Goal: Task Accomplishment & Management: Manage account settings

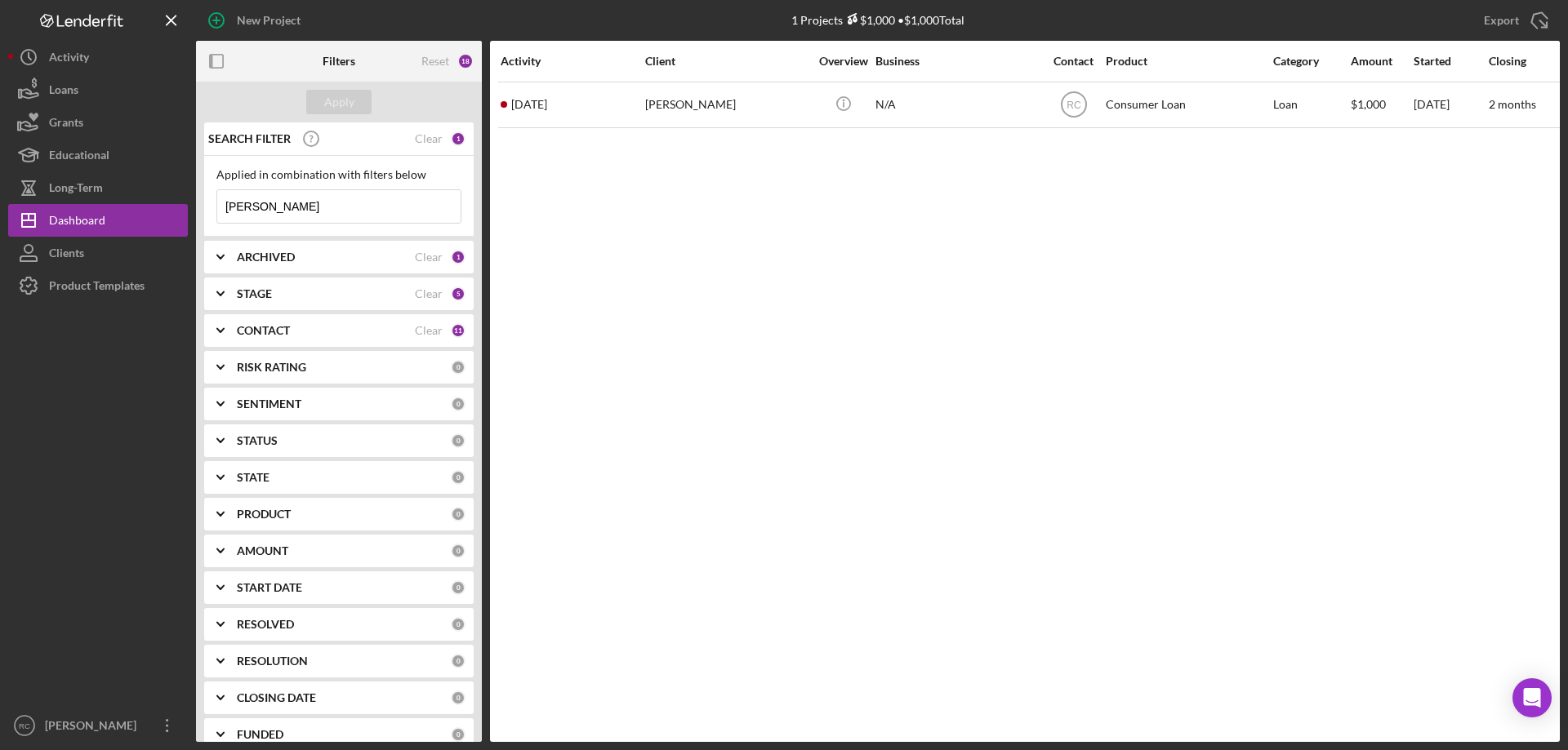
click at [263, 204] on input "[PERSON_NAME]" at bounding box center [339, 206] width 244 height 33
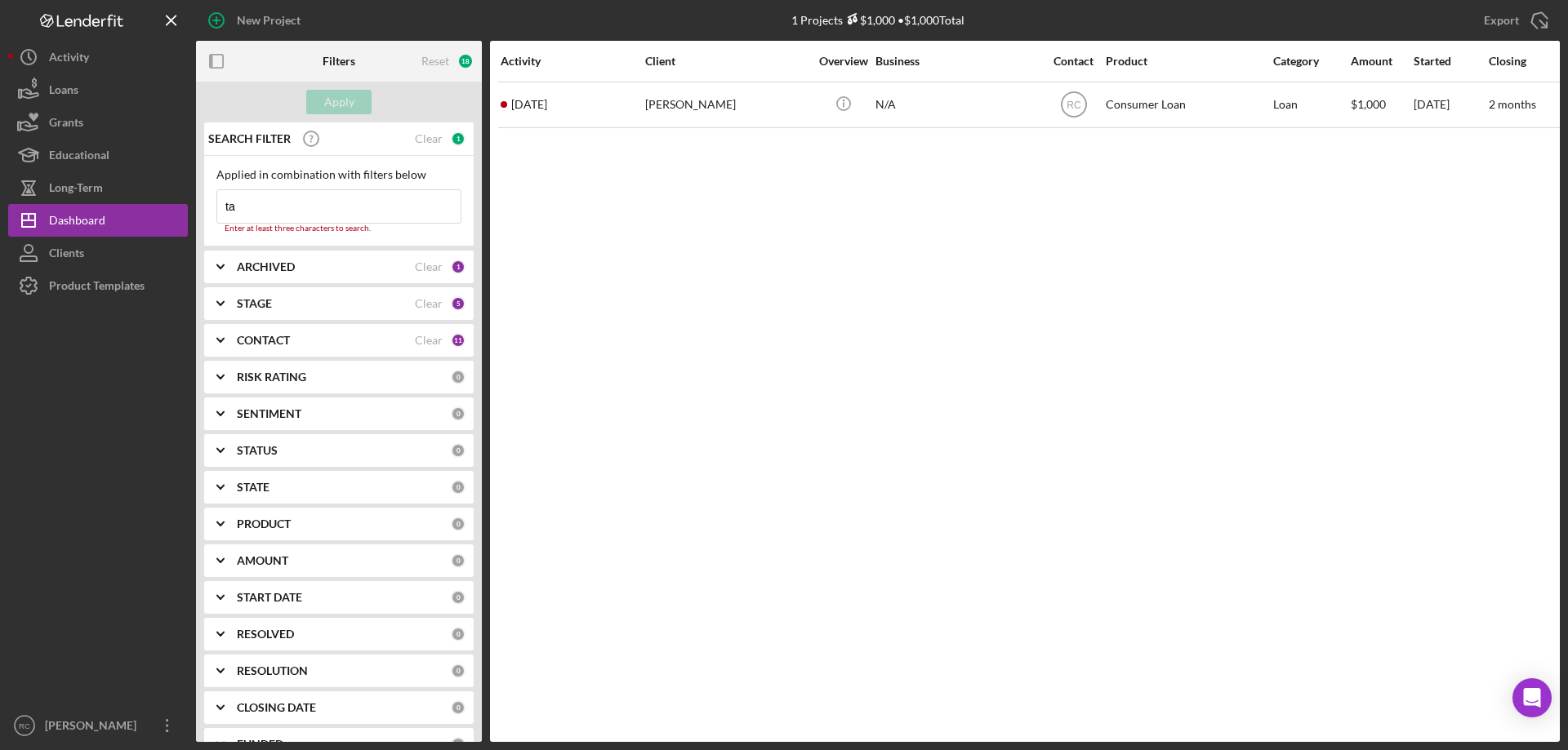
type input "t"
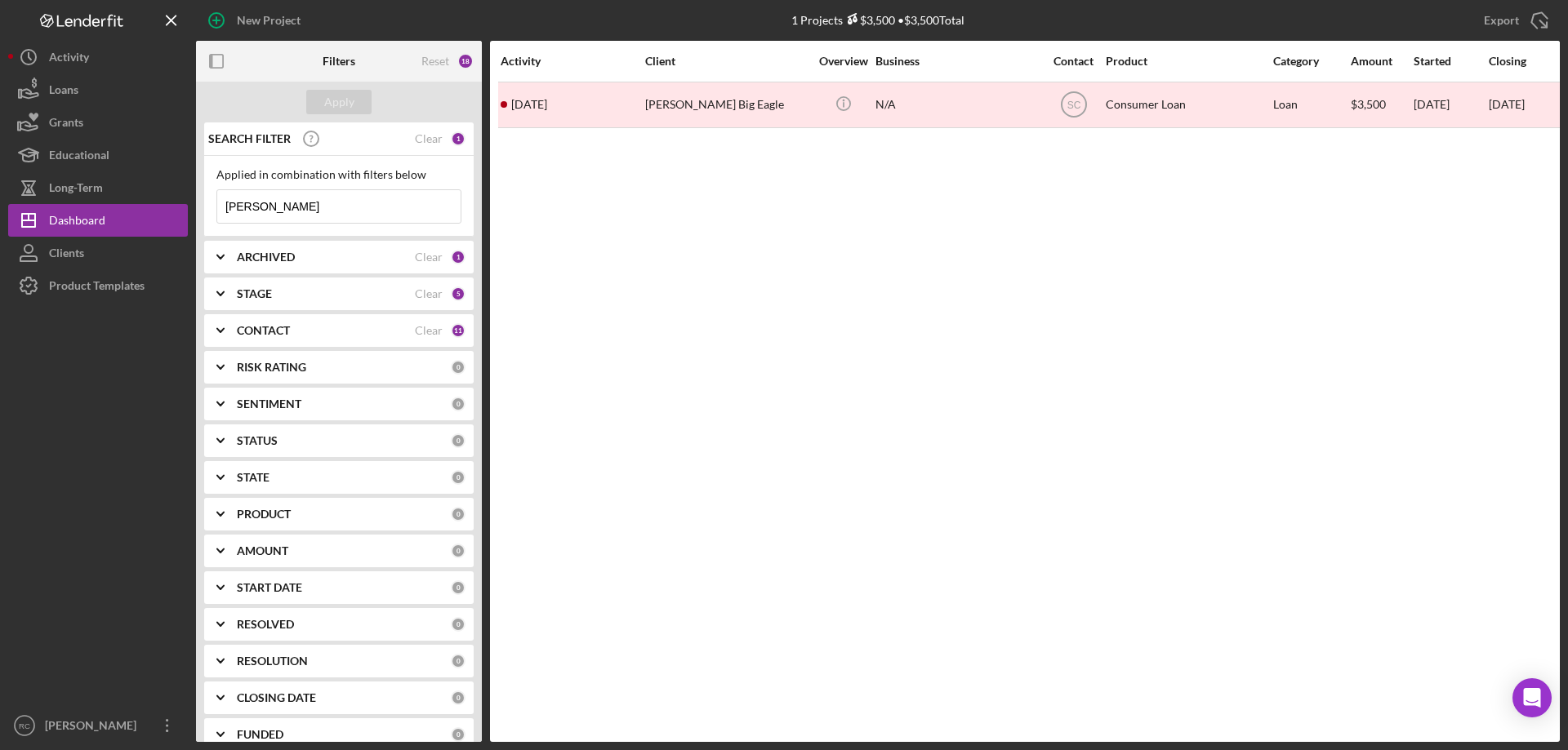
type input "[PERSON_NAME]"
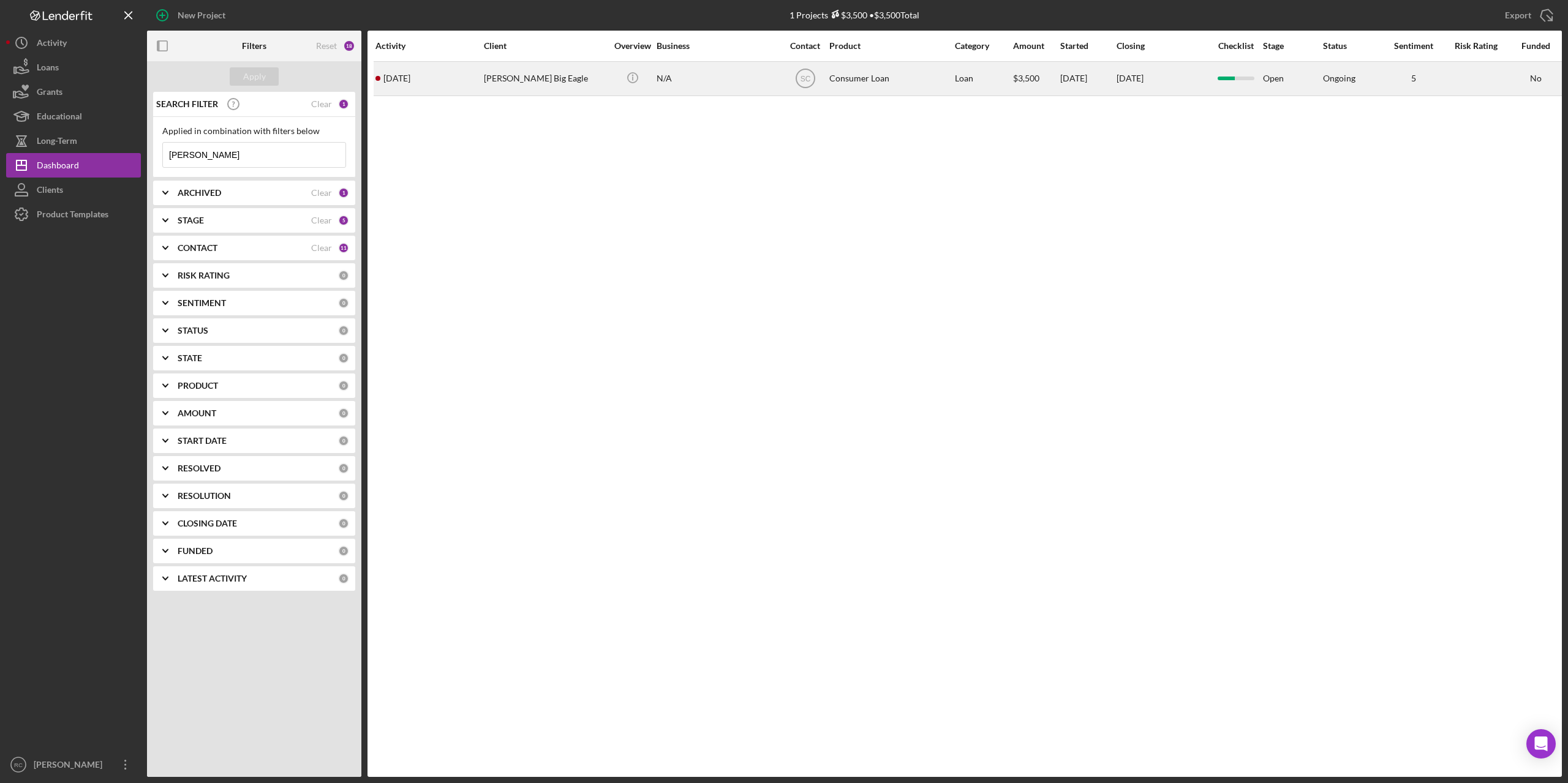
click at [531, 75] on div "[PERSON_NAME] Big Eagle" at bounding box center [545, 78] width 122 height 32
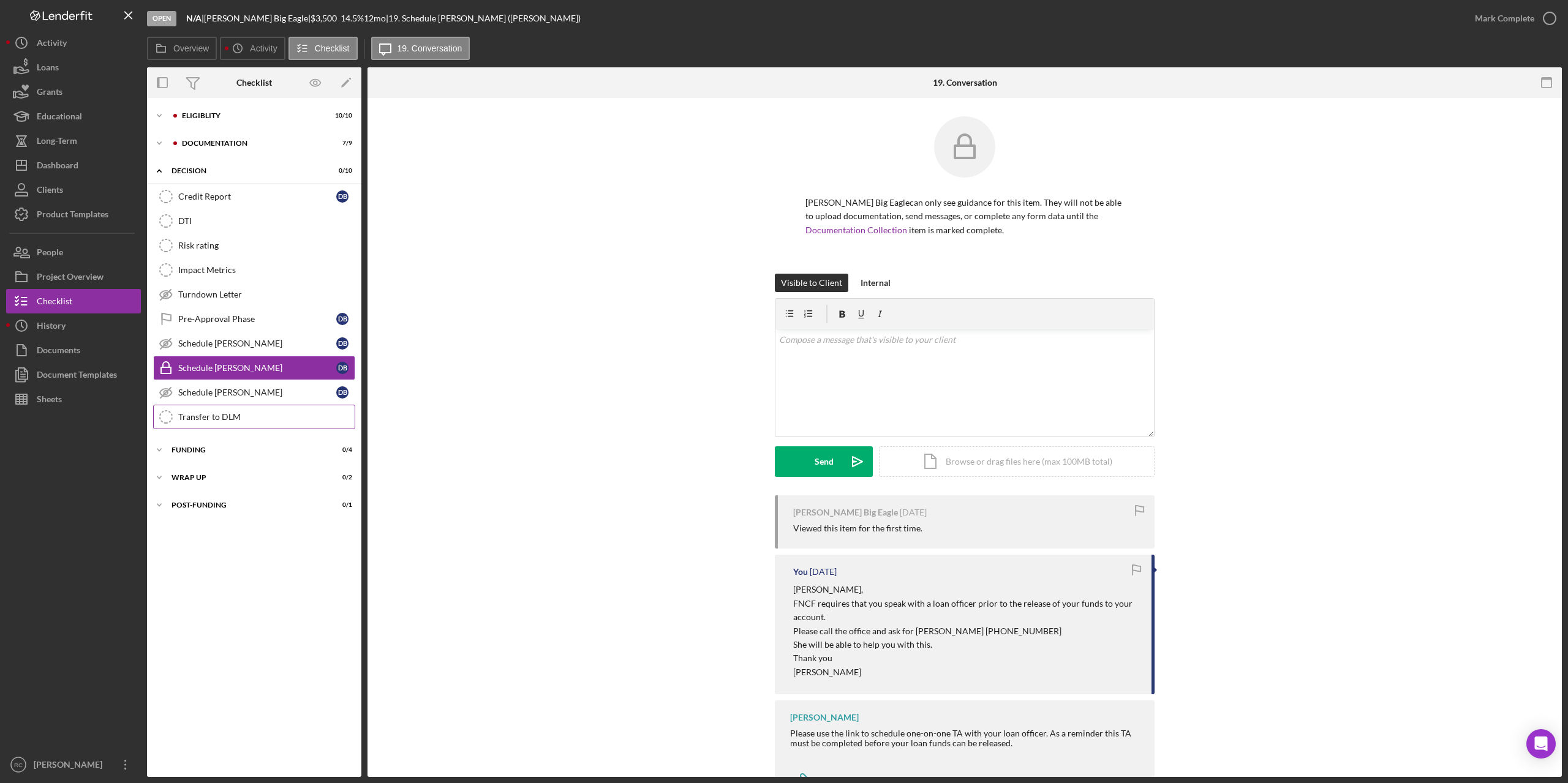
click at [213, 412] on div "Transfer to DLM" at bounding box center [267, 417] width 176 height 10
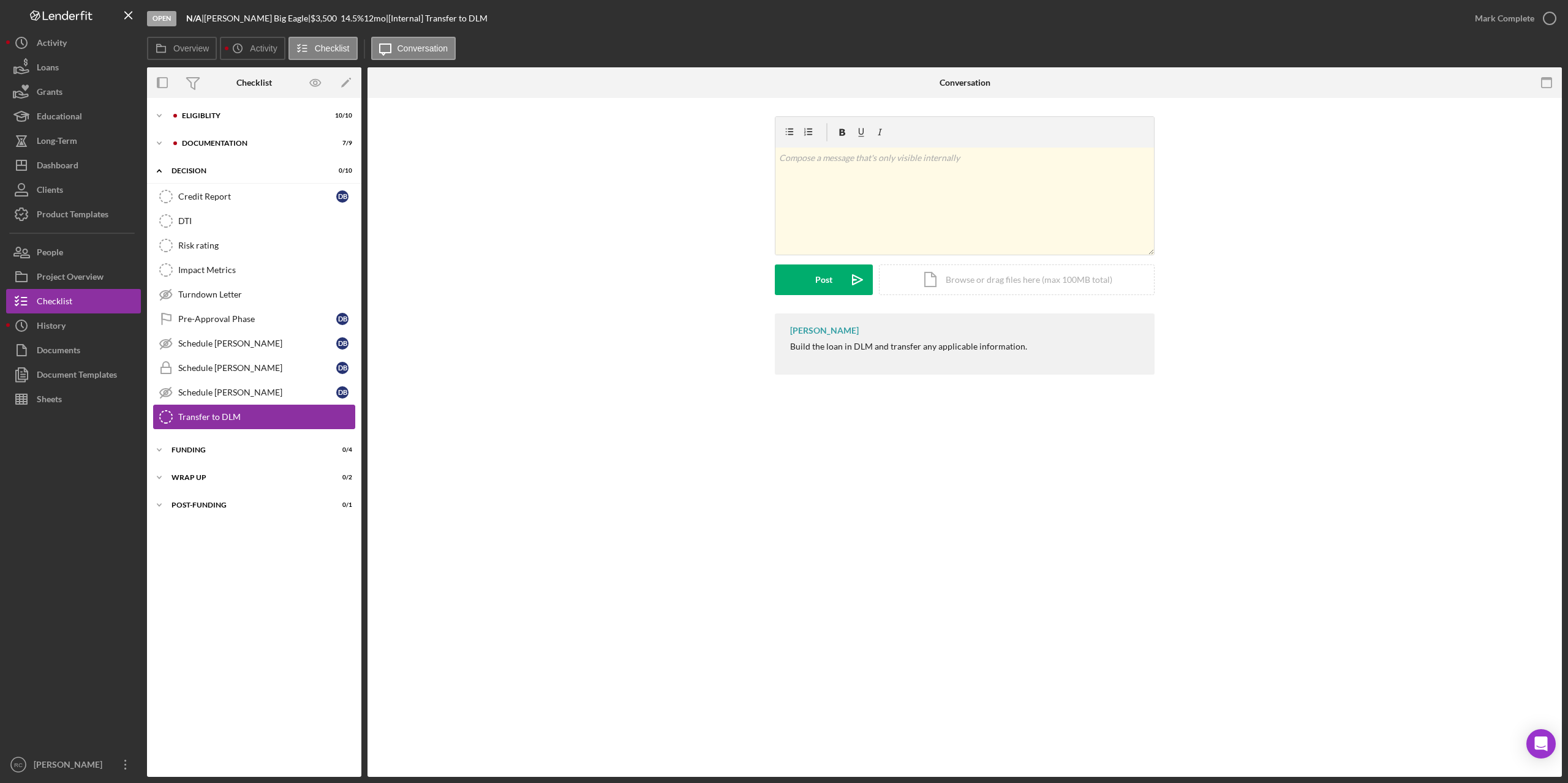
click at [159, 414] on icon "Transfer to DLM" at bounding box center [166, 417] width 31 height 31
click at [1175, 16] on icon "button" at bounding box center [1550, 18] width 31 height 31
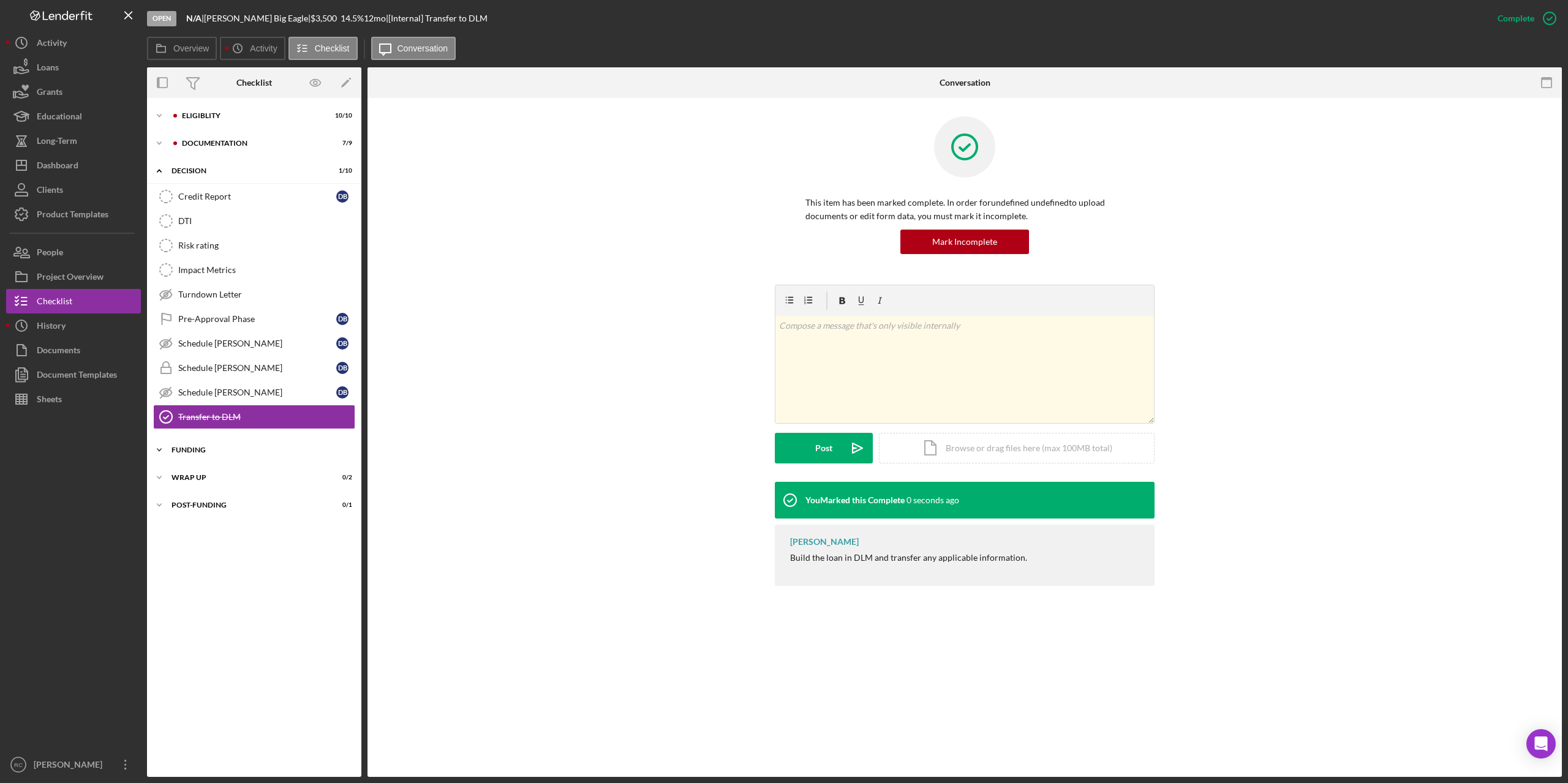
click at [187, 444] on div "Icon/Expander Funding 0 / 4" at bounding box center [254, 450] width 214 height 24
click at [231, 473] on div "Closing Documents" at bounding box center [267, 476] width 176 height 10
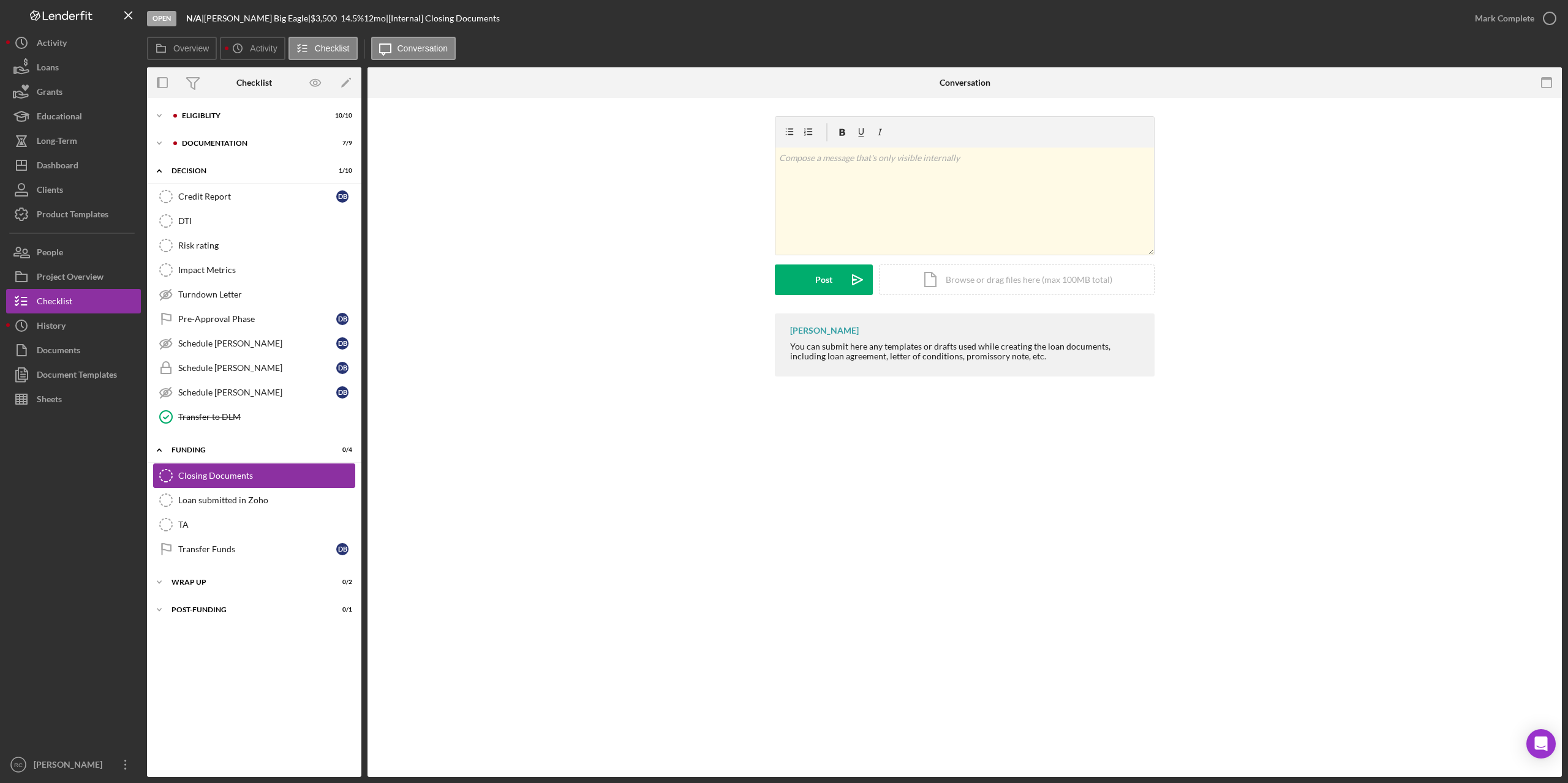
click at [164, 477] on icon "Closing Documents" at bounding box center [166, 476] width 31 height 31
click at [1175, 15] on icon "button" at bounding box center [1550, 18] width 31 height 31
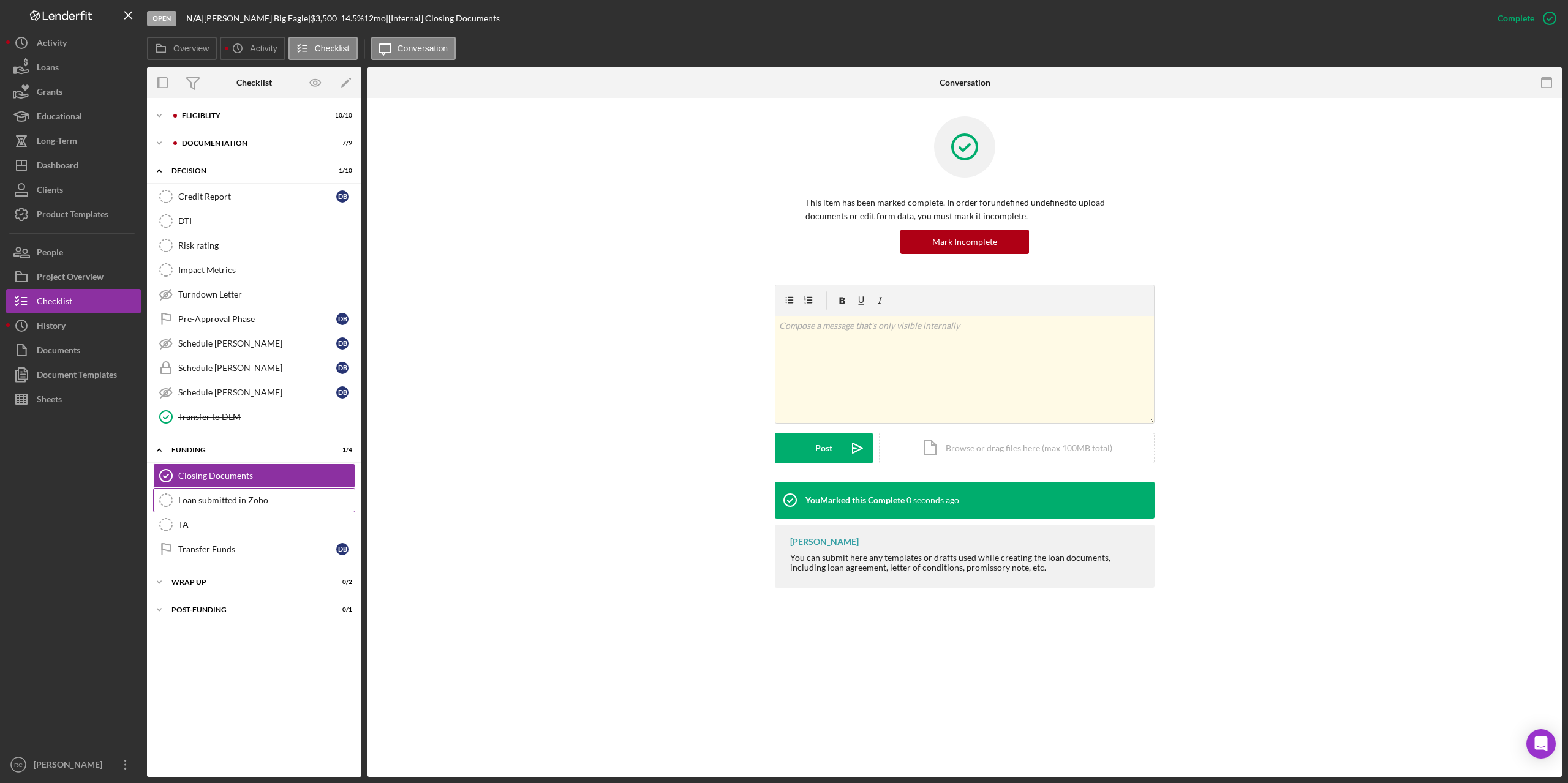
click at [215, 498] on div "Loan submitted in Zoho" at bounding box center [267, 500] width 176 height 10
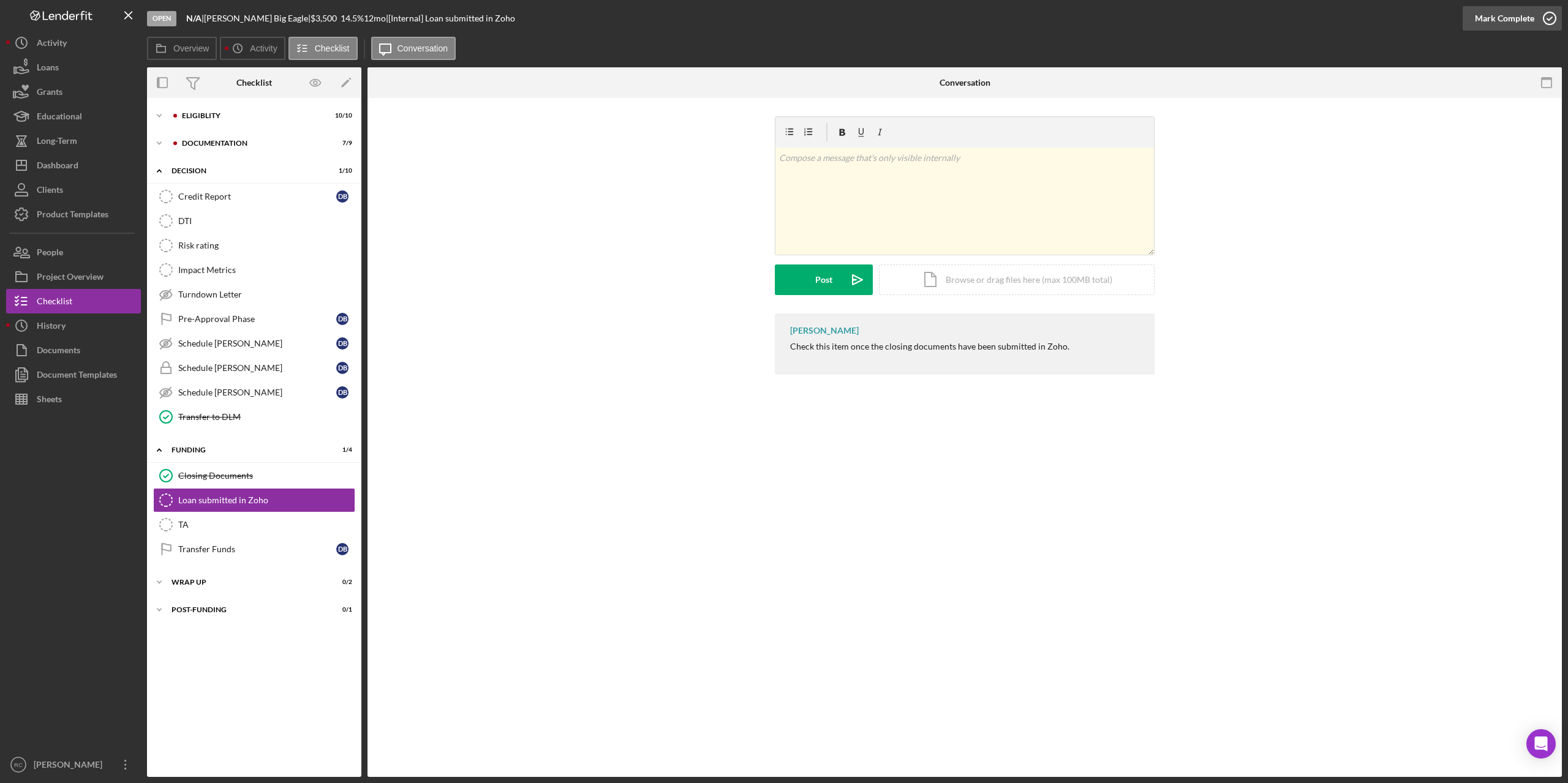
click at [1175, 16] on icon "button" at bounding box center [1550, 18] width 31 height 31
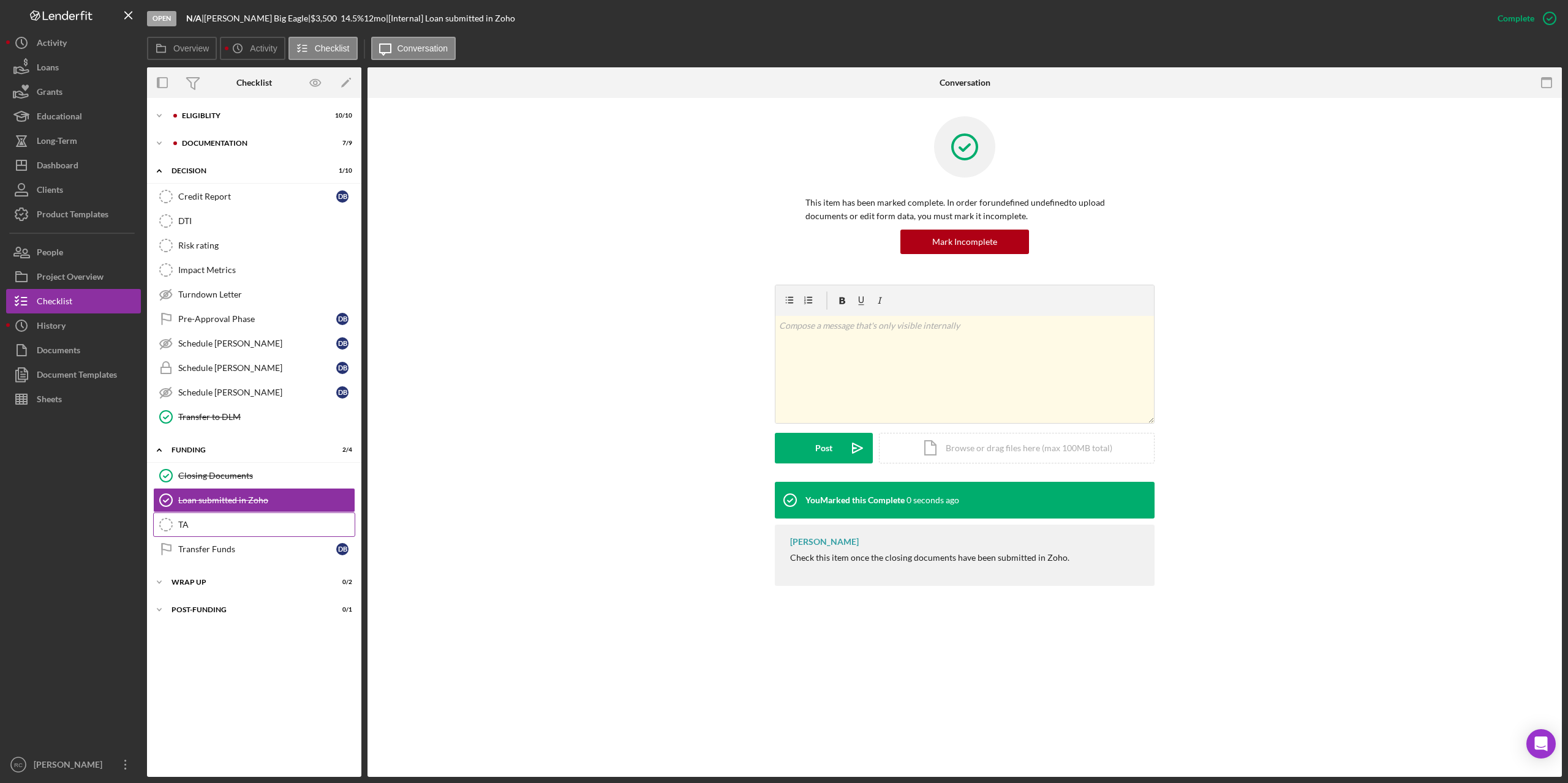
click at [167, 523] on icon "TA" at bounding box center [166, 525] width 31 height 31
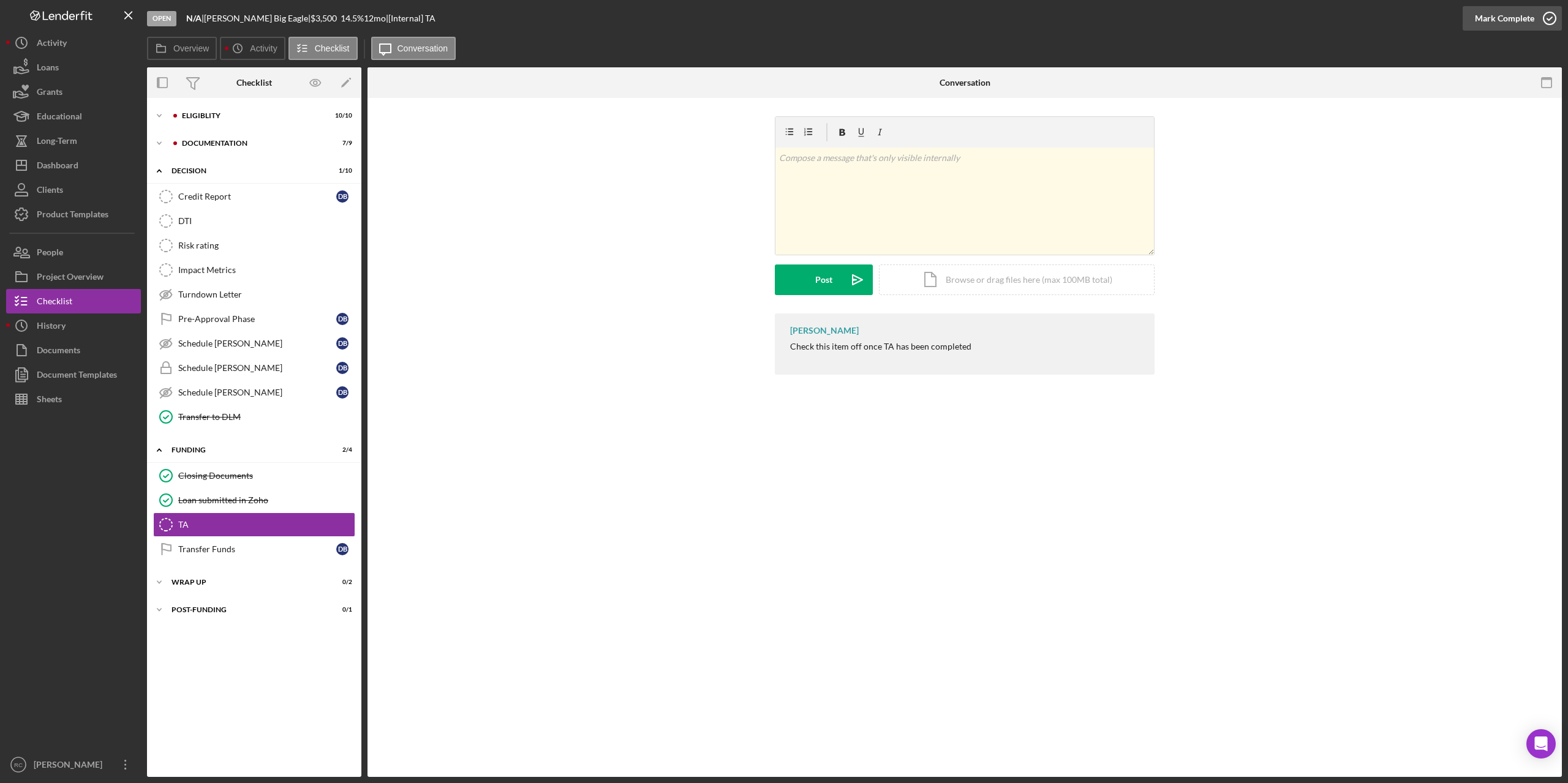
drag, startPoint x: 1548, startPoint y: 17, endPoint x: 1519, endPoint y: 32, distance: 32.6
click at [0, 0] on icon "button" at bounding box center [0, 0] width 0 height 0
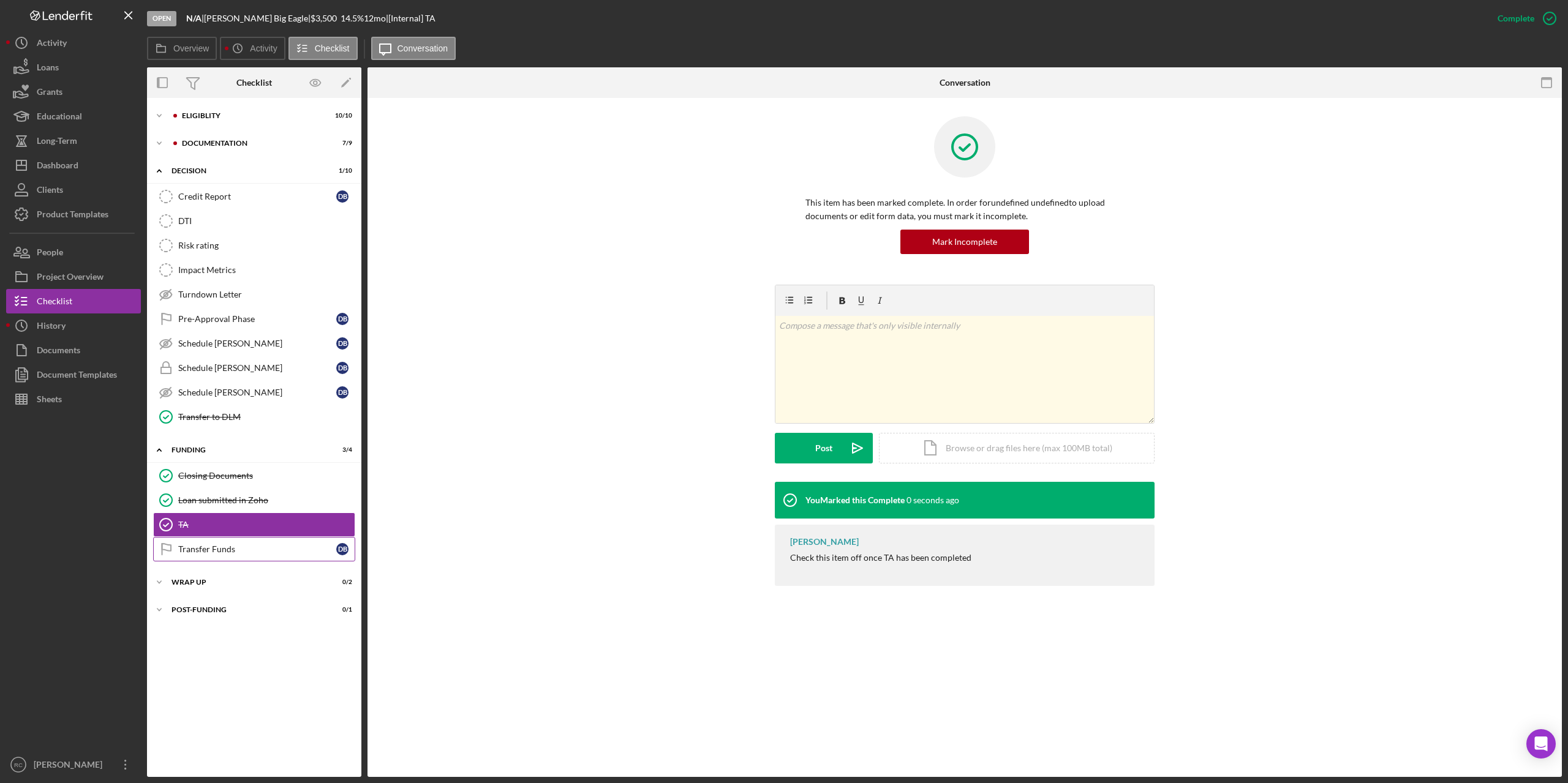
click at [205, 552] on div "Transfer Funds" at bounding box center [258, 549] width 158 height 10
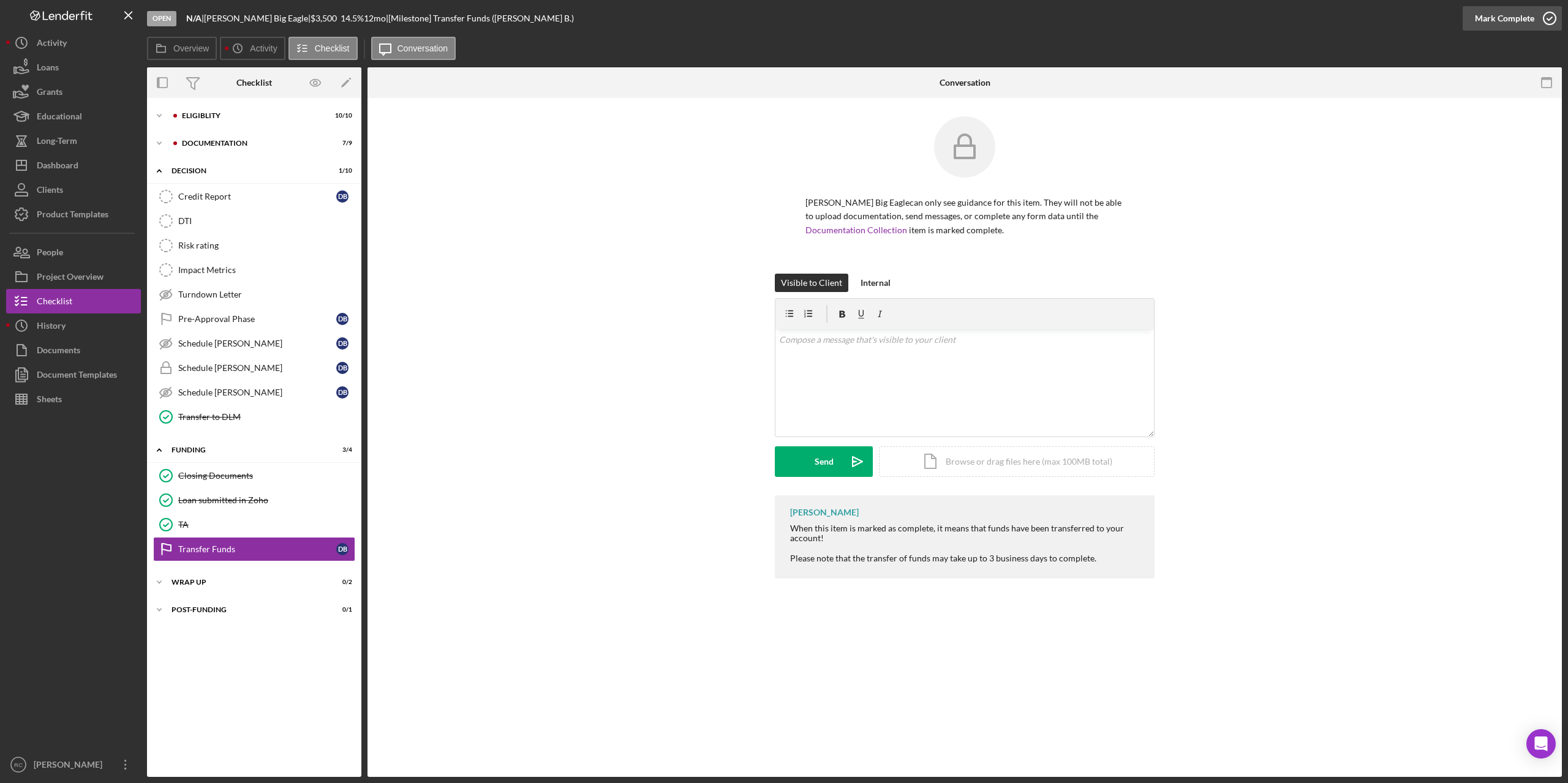
click at [1175, 17] on icon "button" at bounding box center [1550, 18] width 31 height 31
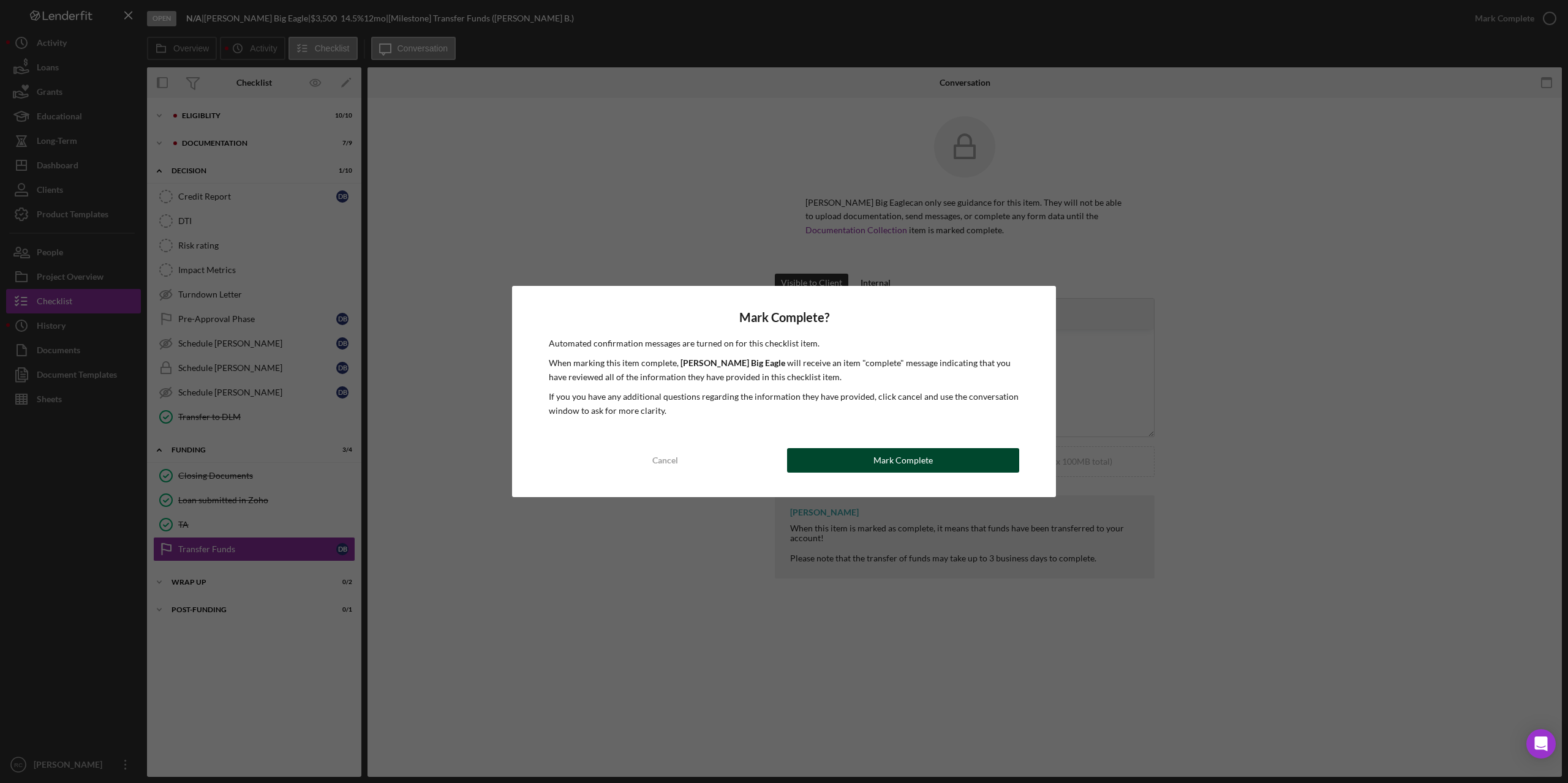
click at [958, 466] on button "Mark Complete" at bounding box center [904, 460] width 232 height 24
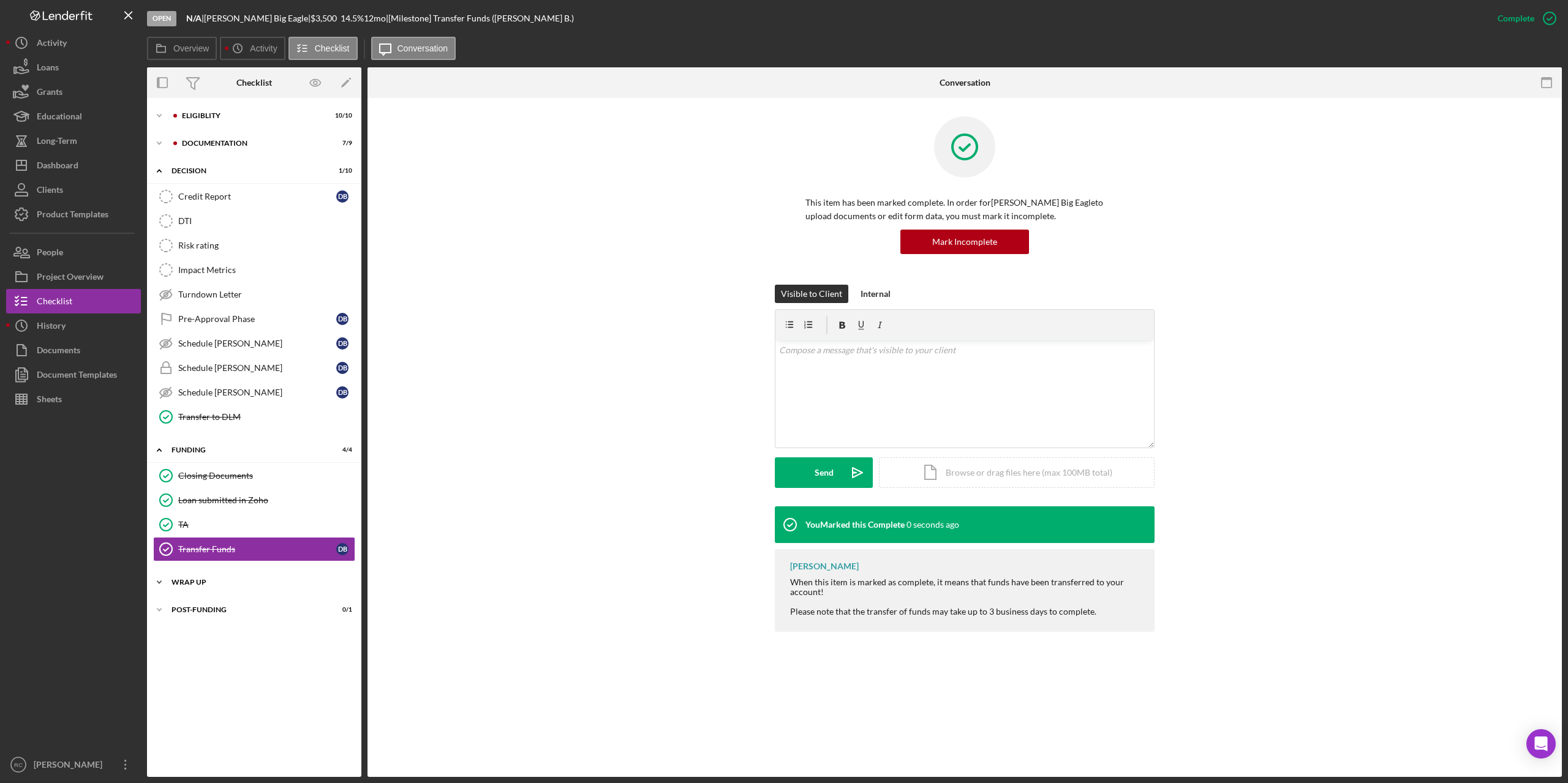
click at [194, 562] on div "Icon/Expander Wrap up 0 / 2" at bounding box center [254, 582] width 214 height 24
click at [189, 562] on div "Icon/Expander Post-Funding 0 / 1" at bounding box center [254, 665] width 214 height 24
click at [57, 326] on div "History" at bounding box center [51, 327] width 29 height 27
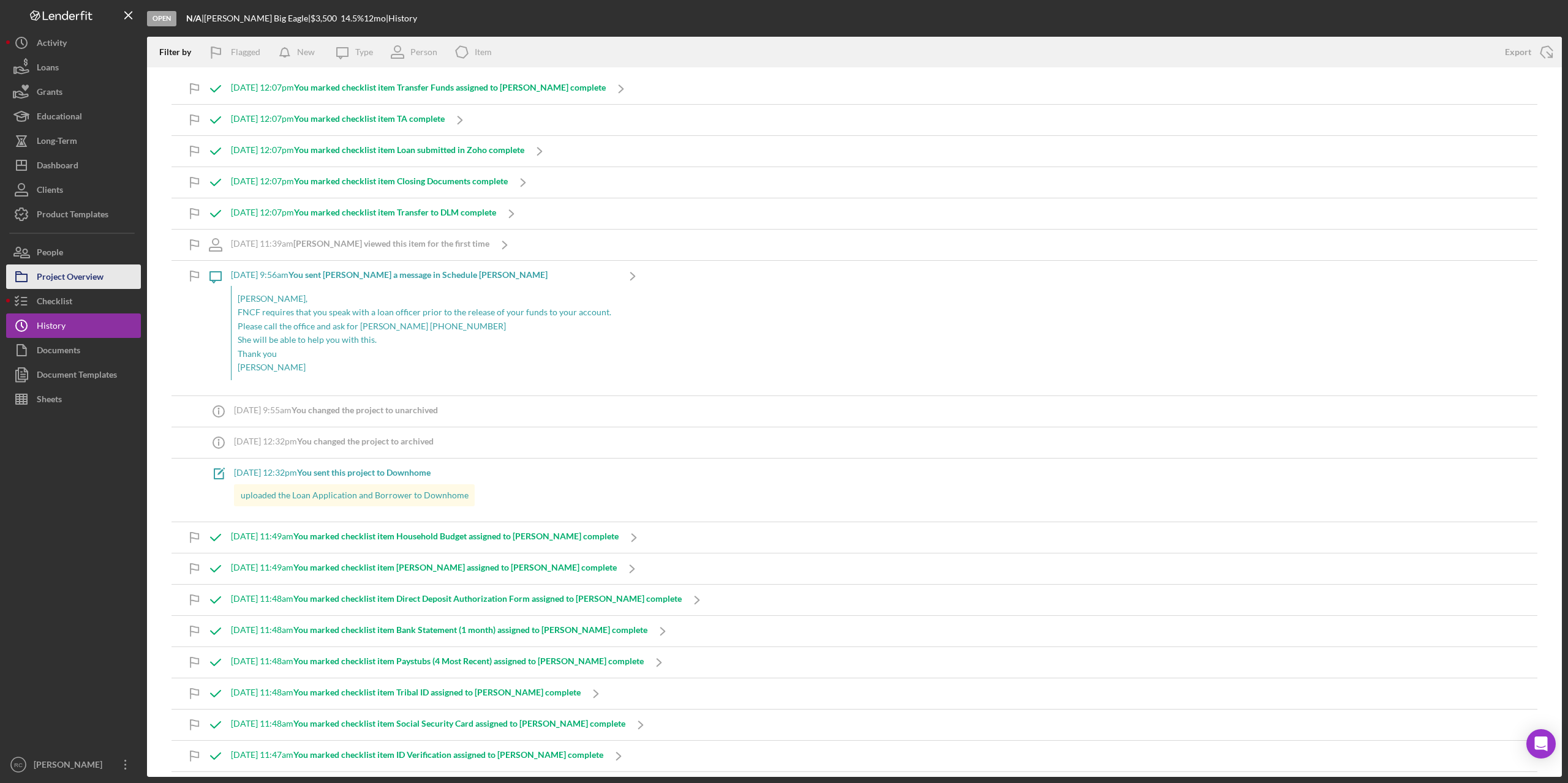
click at [83, 276] on div "Project Overview" at bounding box center [70, 278] width 66 height 27
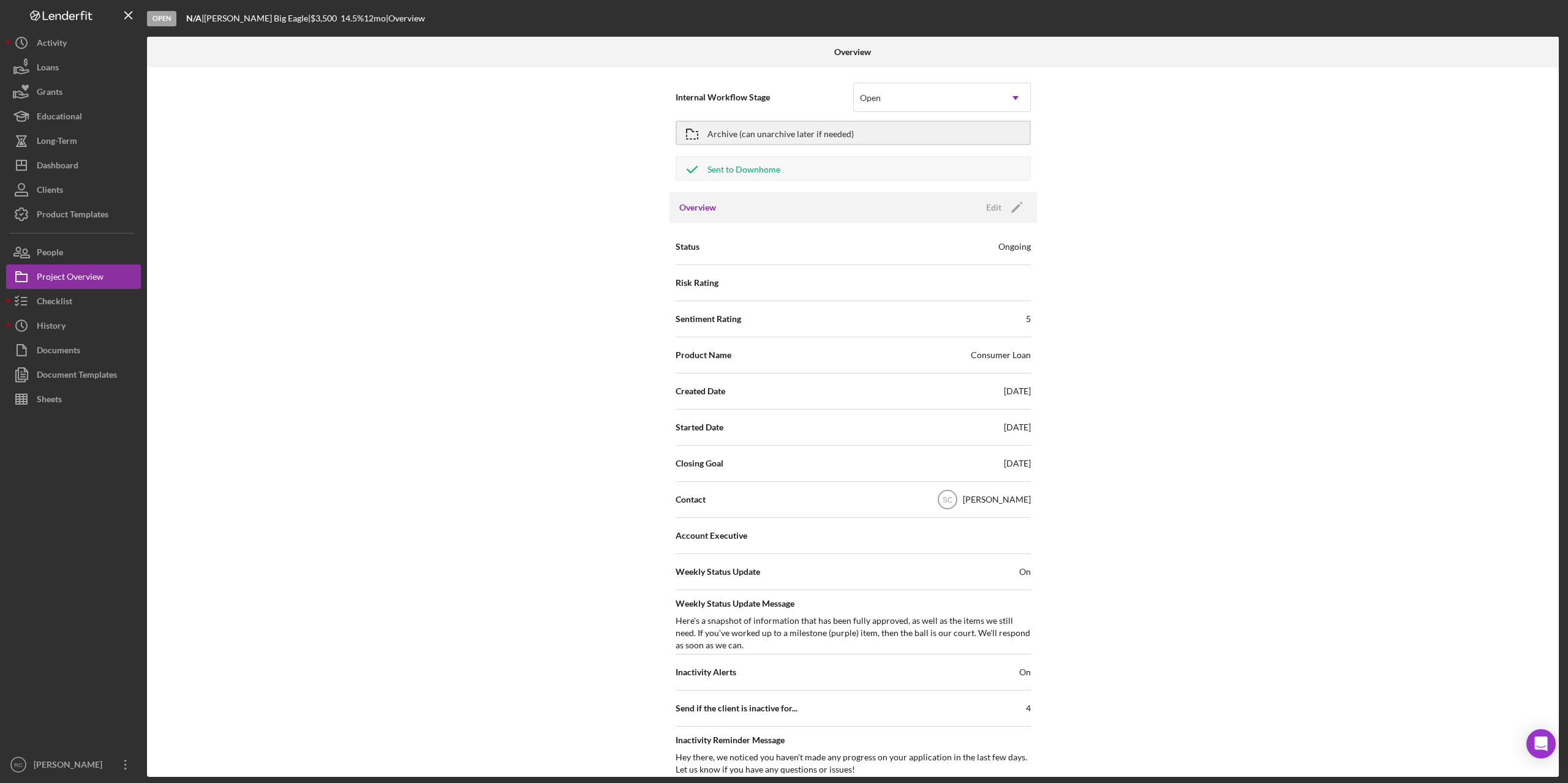
click at [840, 216] on div "Overview Edit Icon/Edit" at bounding box center [853, 208] width 368 height 31
click at [1011, 246] on div "Ongoing" at bounding box center [1014, 247] width 32 height 13
click at [925, 96] on div "Open" at bounding box center [927, 98] width 147 height 28
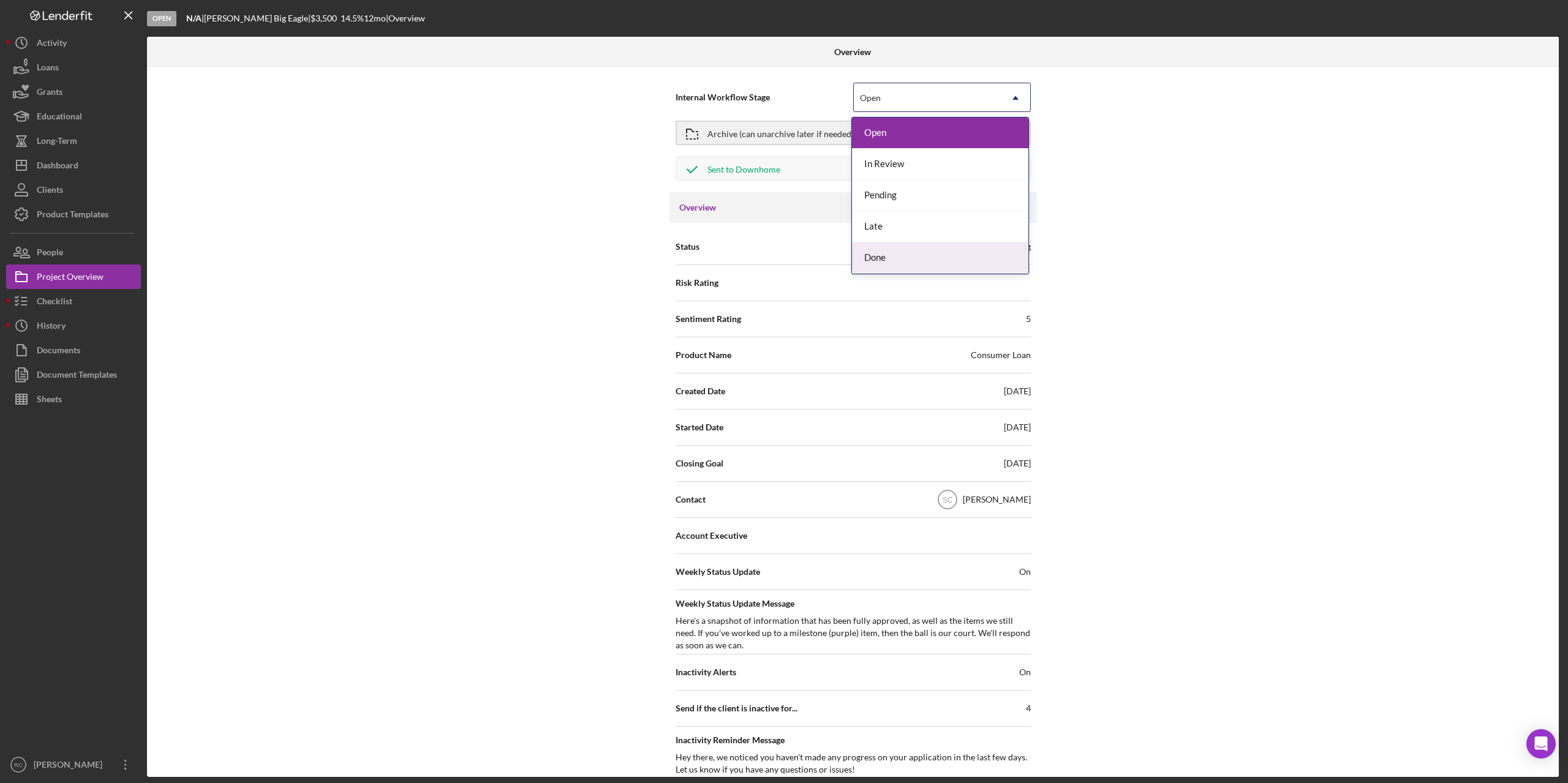
click at [902, 260] on div "Done" at bounding box center [940, 258] width 176 height 31
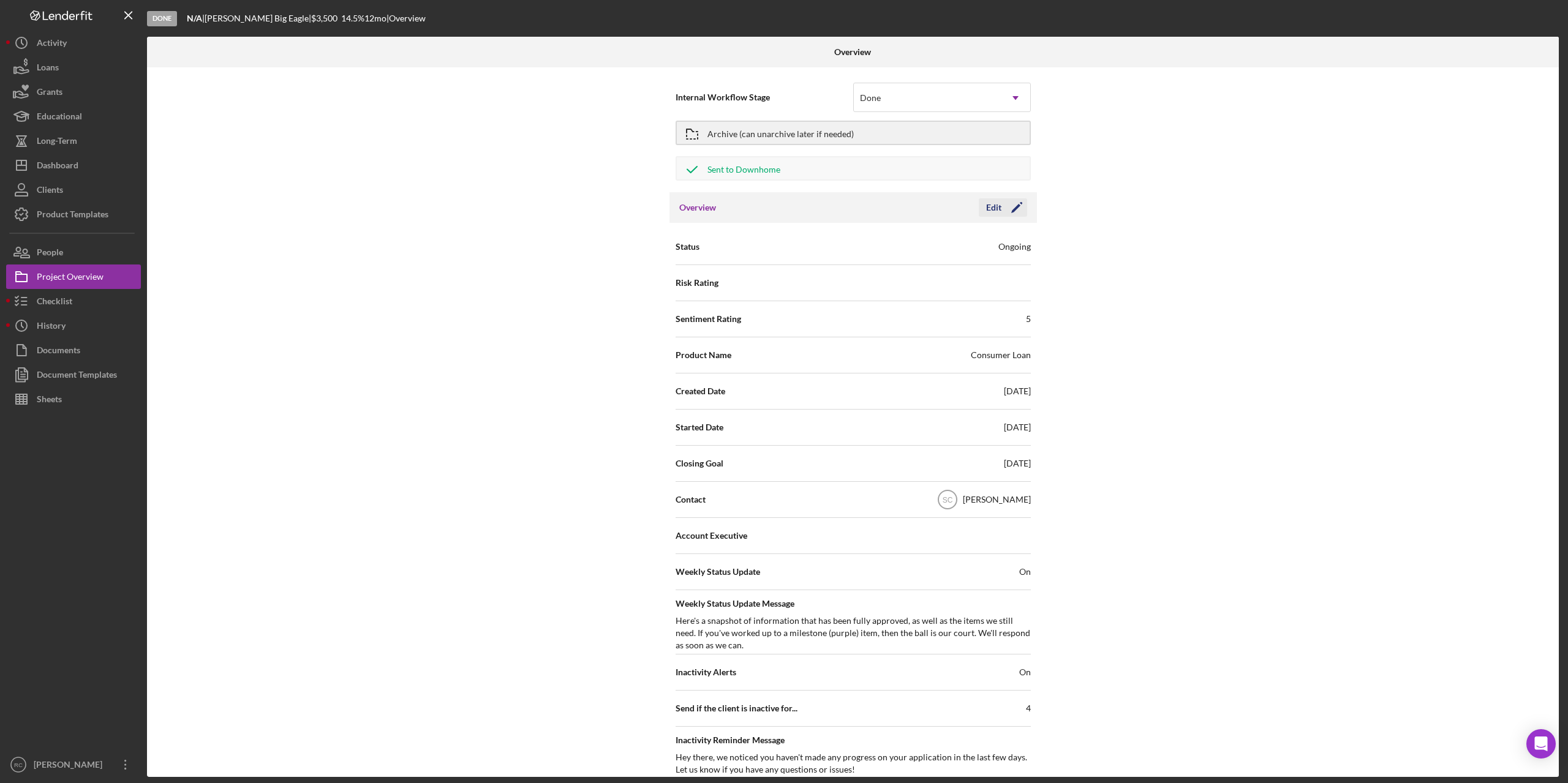
click at [1016, 209] on icon "Icon/Edit" at bounding box center [1017, 208] width 31 height 31
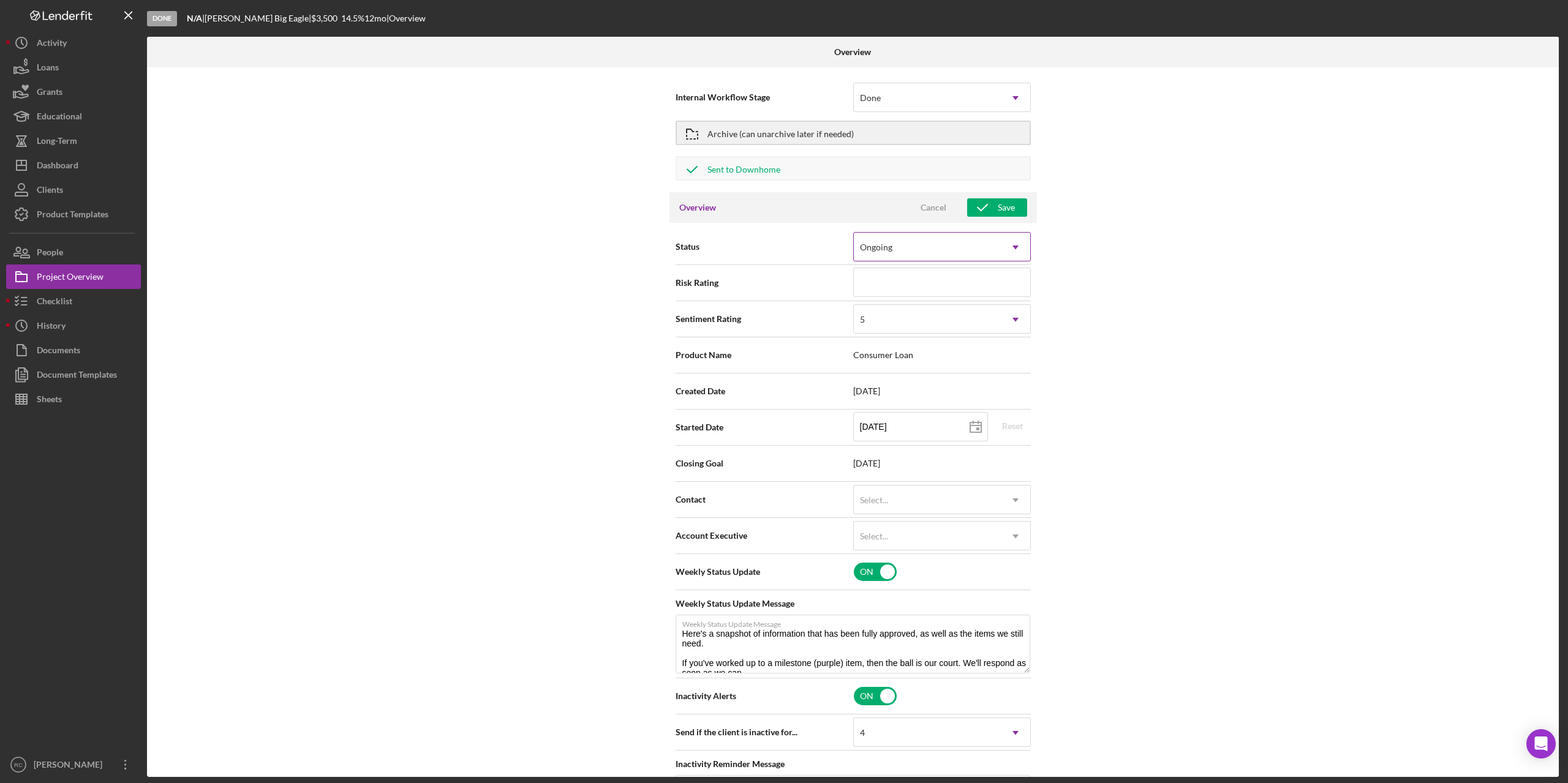
click at [962, 244] on div "Ongoing" at bounding box center [927, 247] width 147 height 28
type textarea "Here's a snapshot of information that has been fully approved, as well as the i…"
click at [962, 243] on div "Ongoing" at bounding box center [927, 247] width 147 height 28
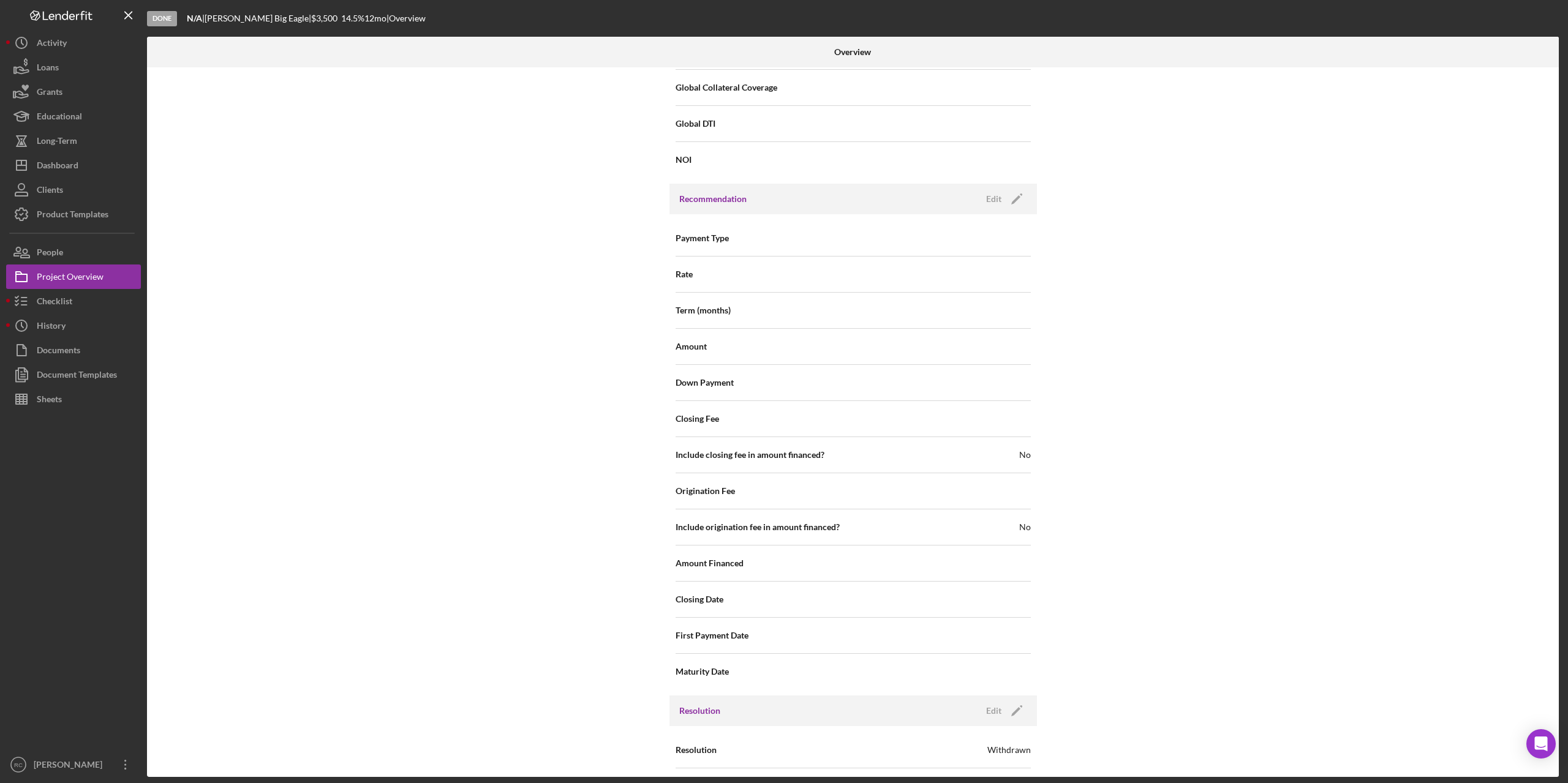
scroll to position [1255, 0]
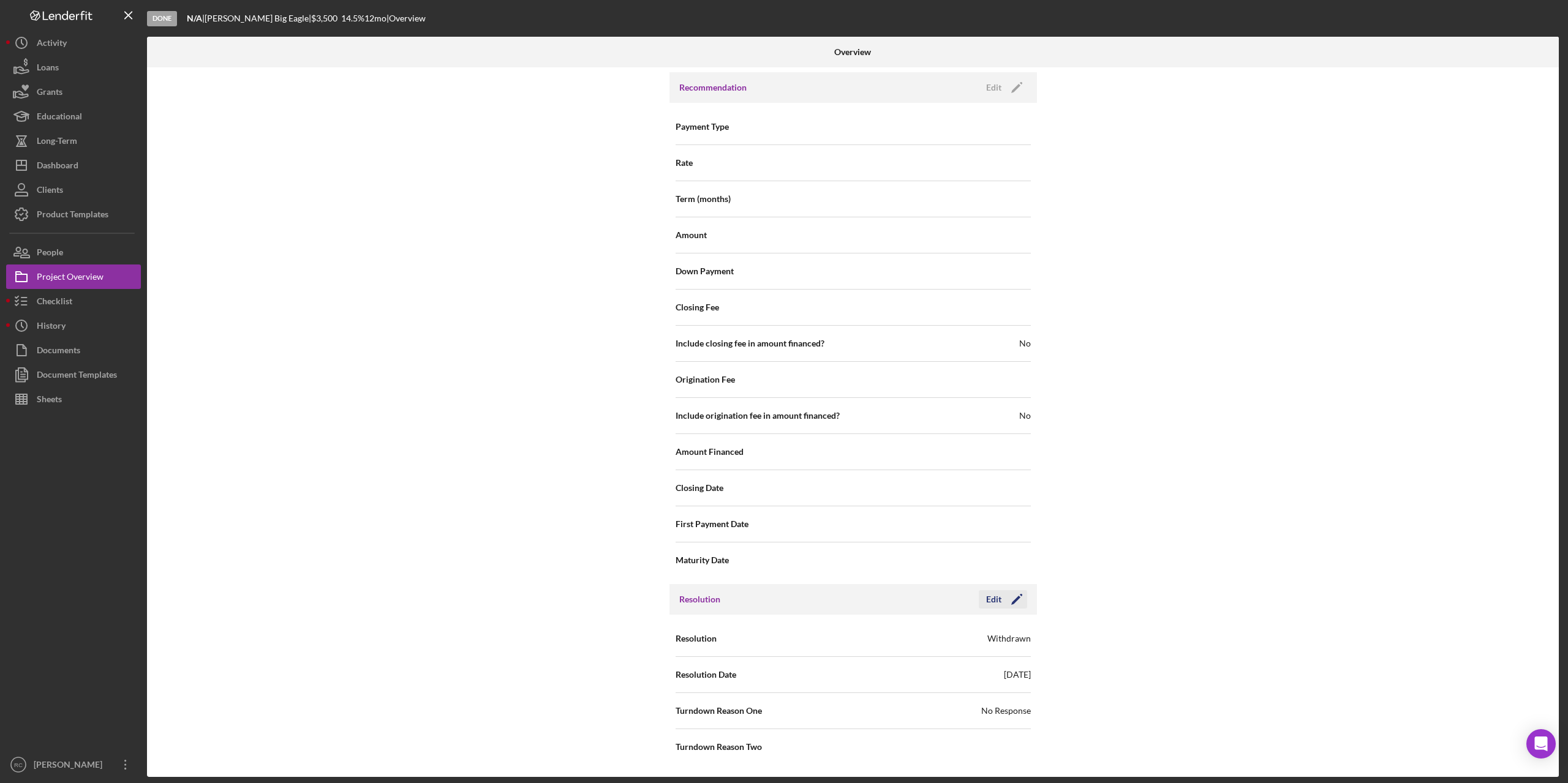
click at [1018, 562] on icon "Icon/Edit" at bounding box center [1017, 600] width 31 height 31
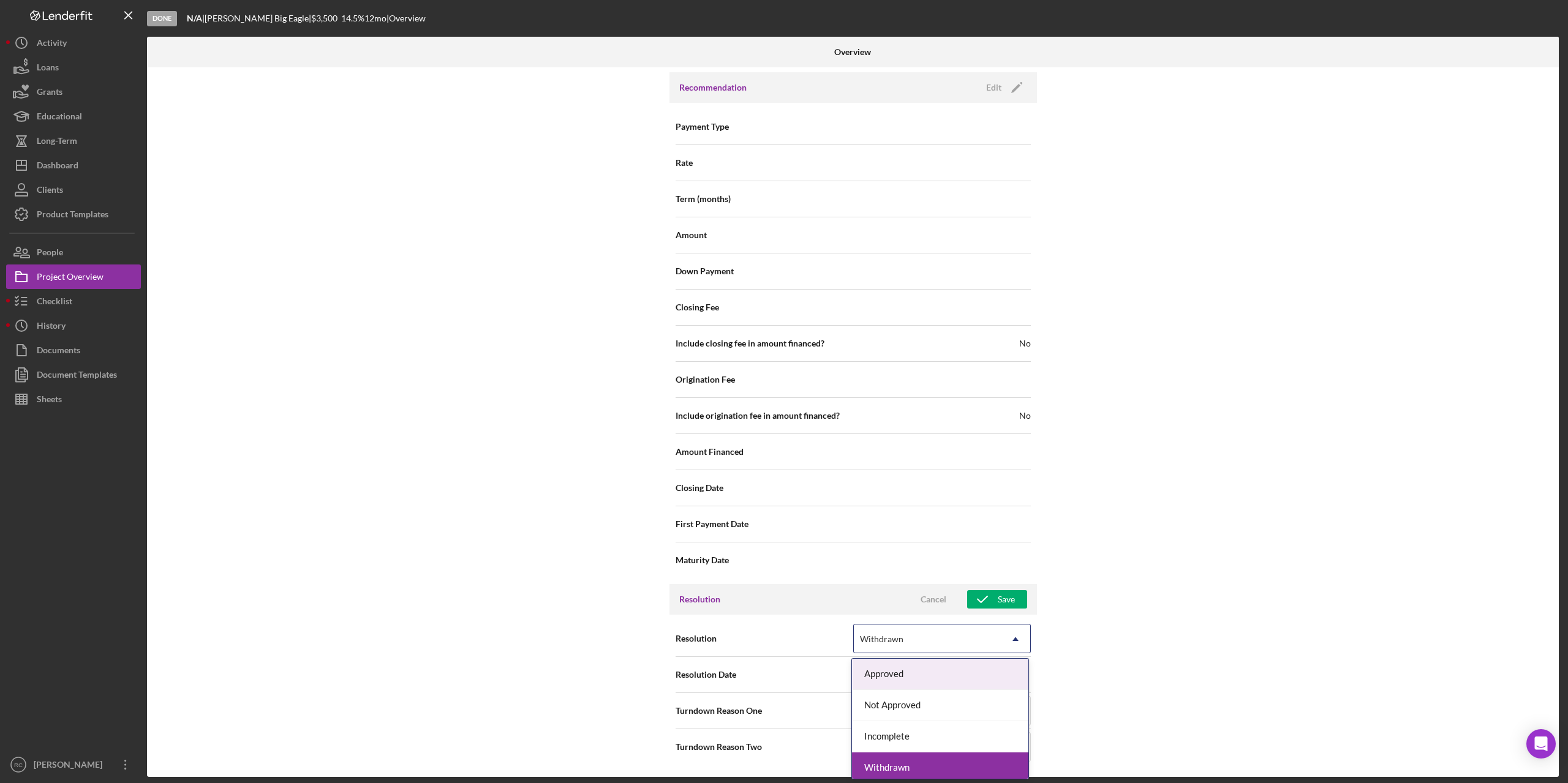
click at [954, 562] on div "Withdrawn" at bounding box center [927, 639] width 147 height 28
click at [915, 562] on div "Approved" at bounding box center [940, 675] width 176 height 31
click at [971, 562] on icon at bounding box center [976, 675] width 31 height 31
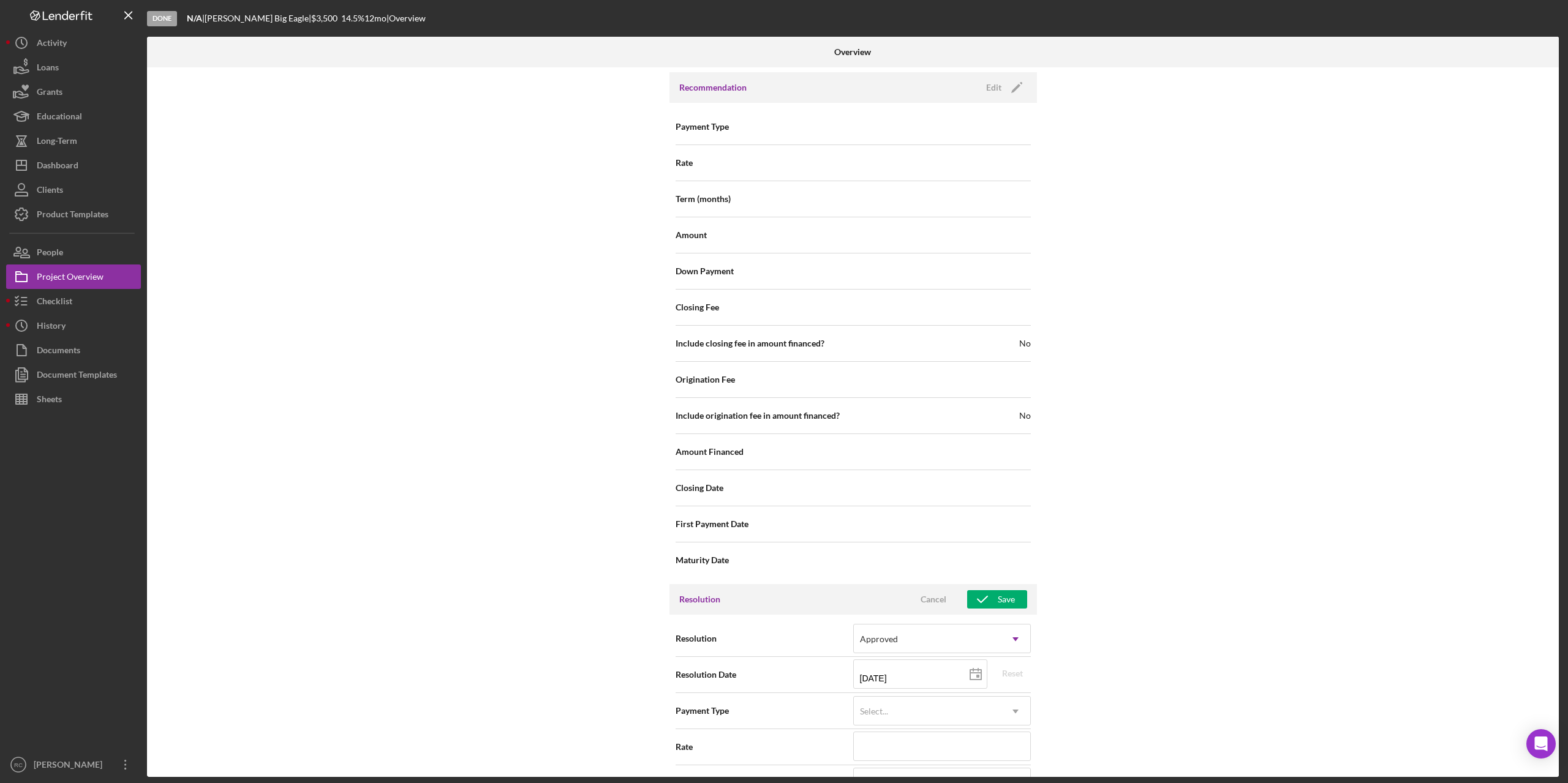
scroll to position [1581, 0]
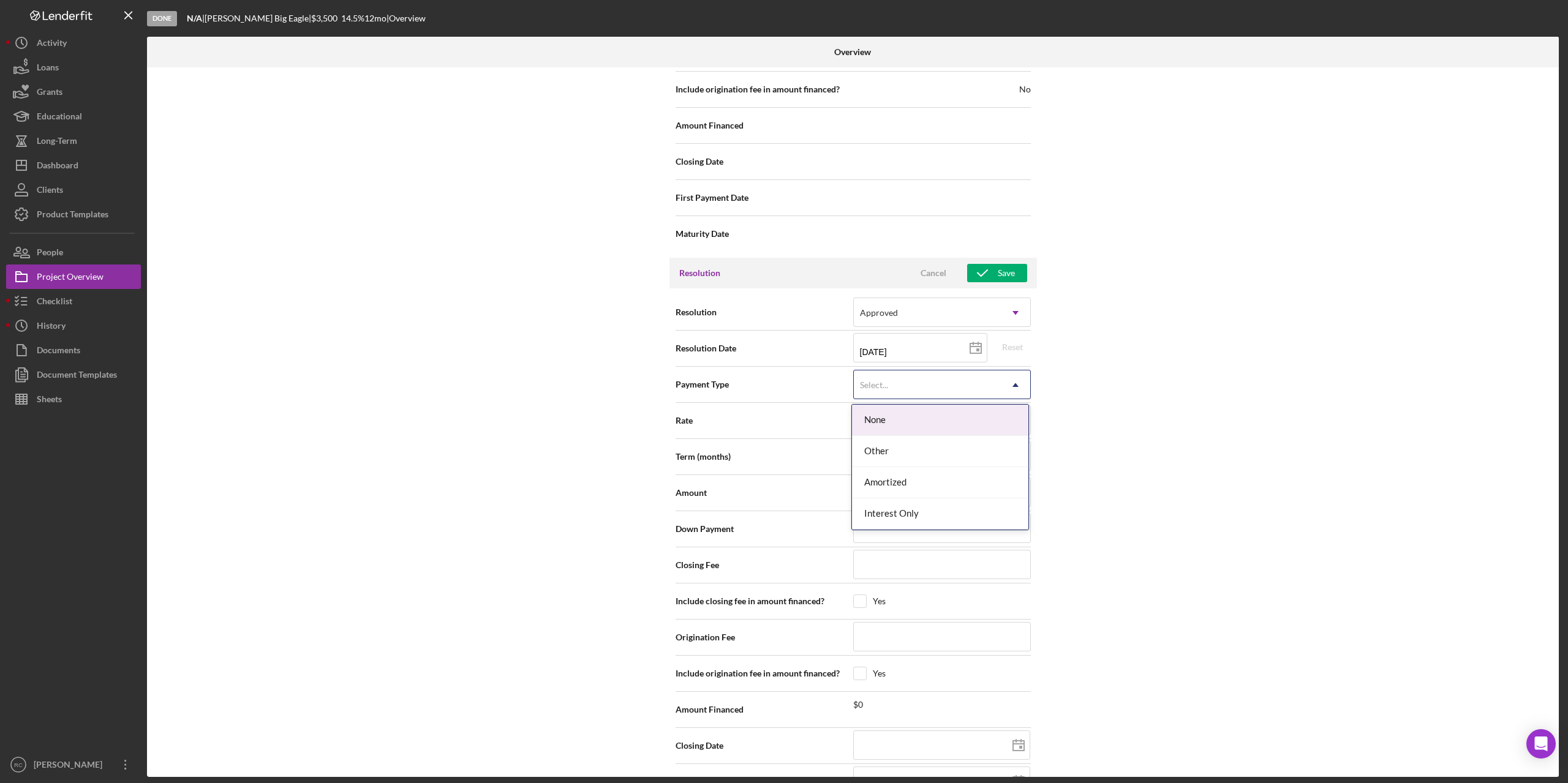
click at [927, 388] on div "Select..." at bounding box center [927, 385] width 147 height 28
click at [1175, 501] on div "Internal Workflow Stage Done Icon/Dropdown Arrow Archive (can unarchive later i…" at bounding box center [853, 422] width 1412 height 710
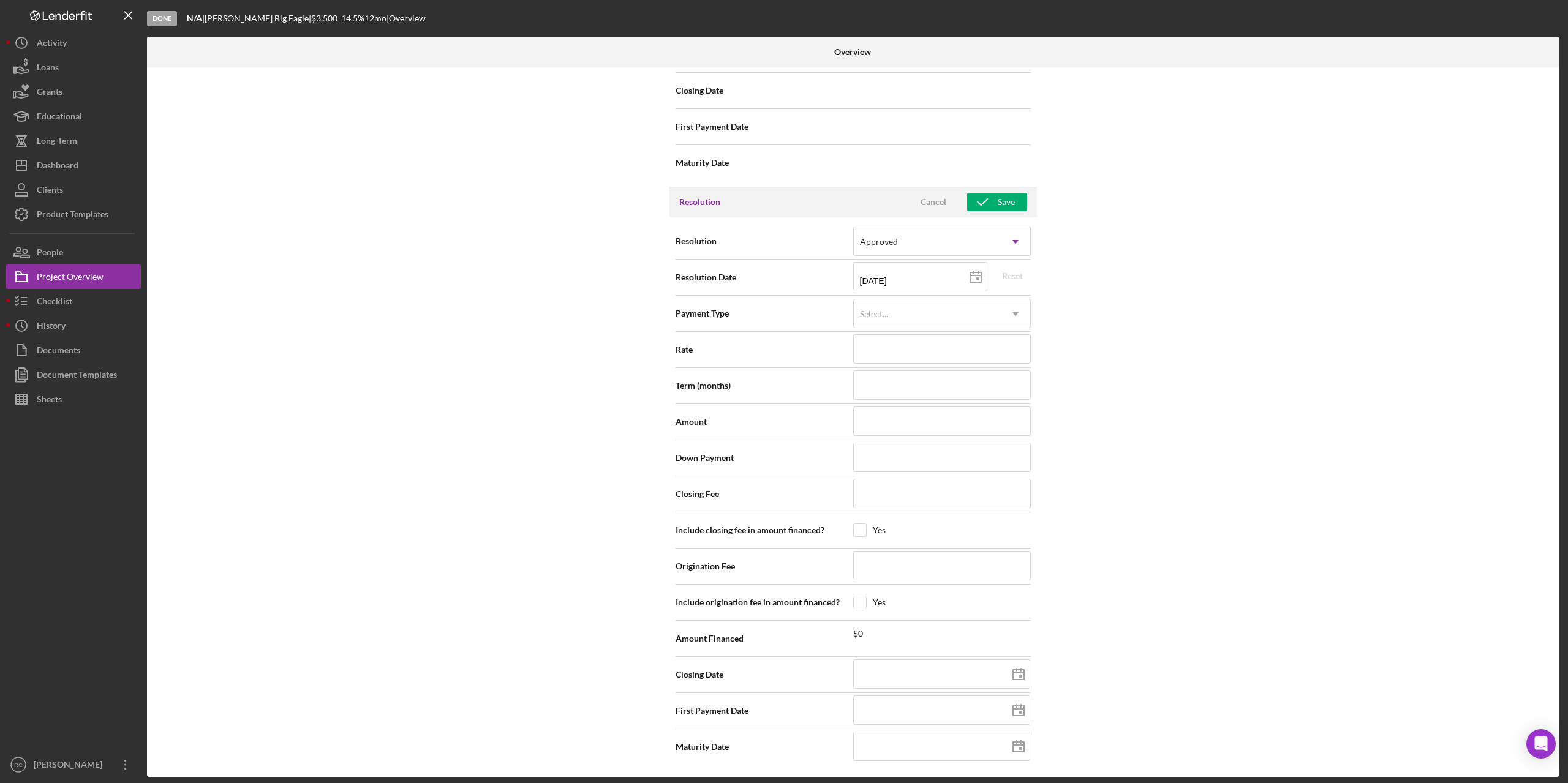
scroll to position [1571, 0]
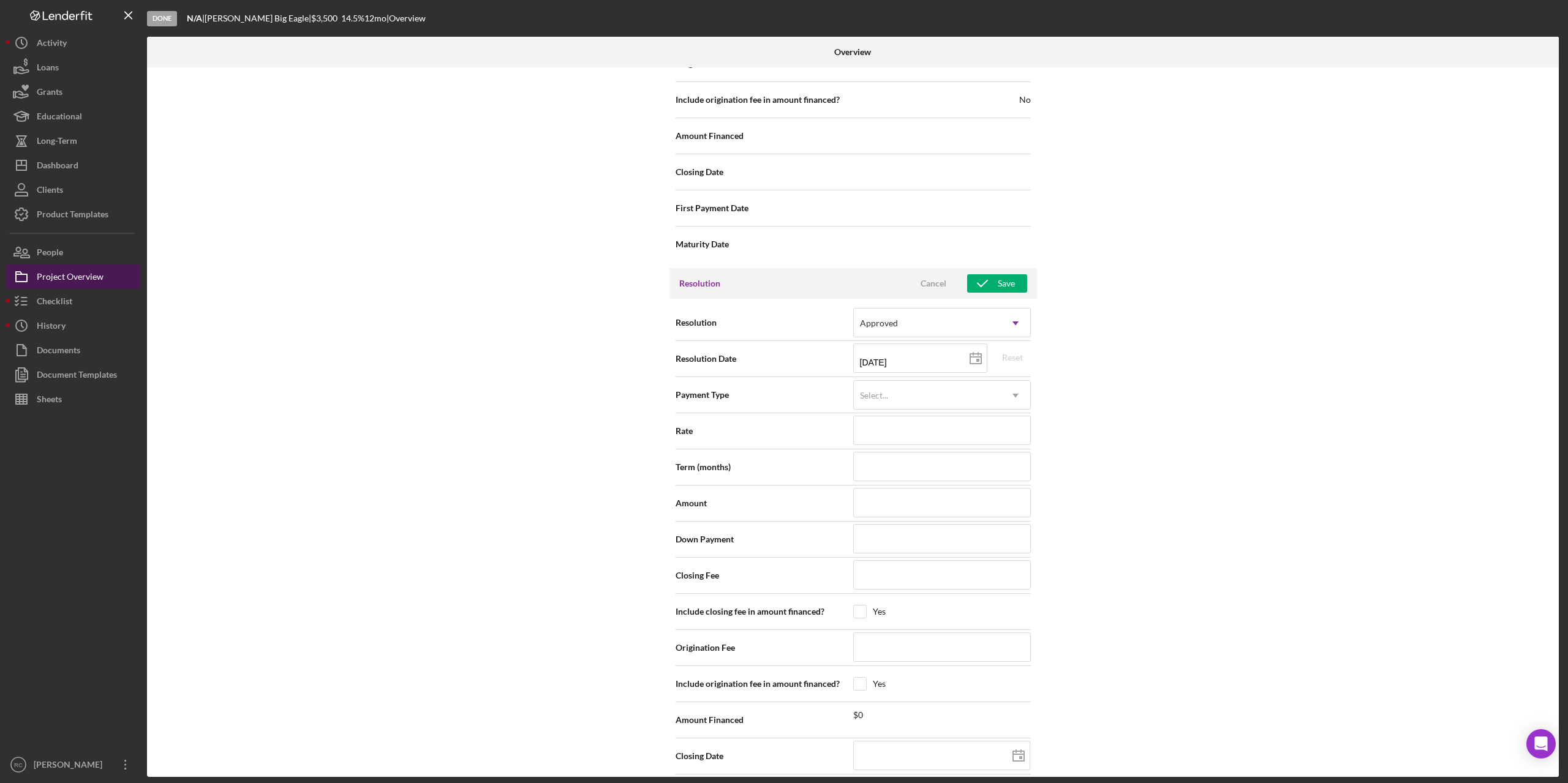
click at [60, 277] on div "Project Overview" at bounding box center [70, 278] width 66 height 27
type textarea "Here's a snapshot of information that has been fully approved, as well as the i…"
click at [50, 299] on div "Checklist" at bounding box center [55, 302] width 36 height 27
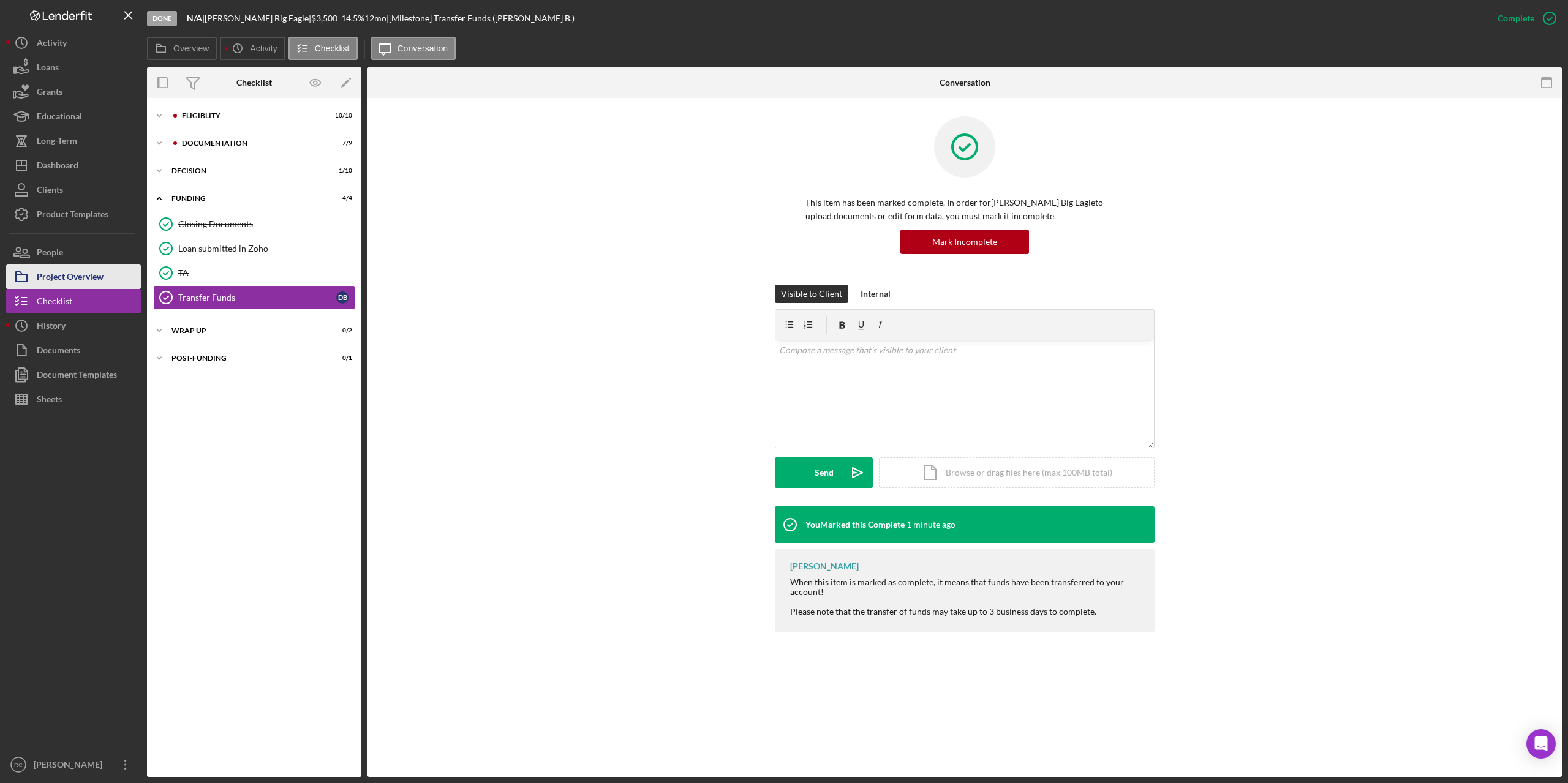
click at [77, 281] on div "Project Overview" at bounding box center [70, 278] width 66 height 27
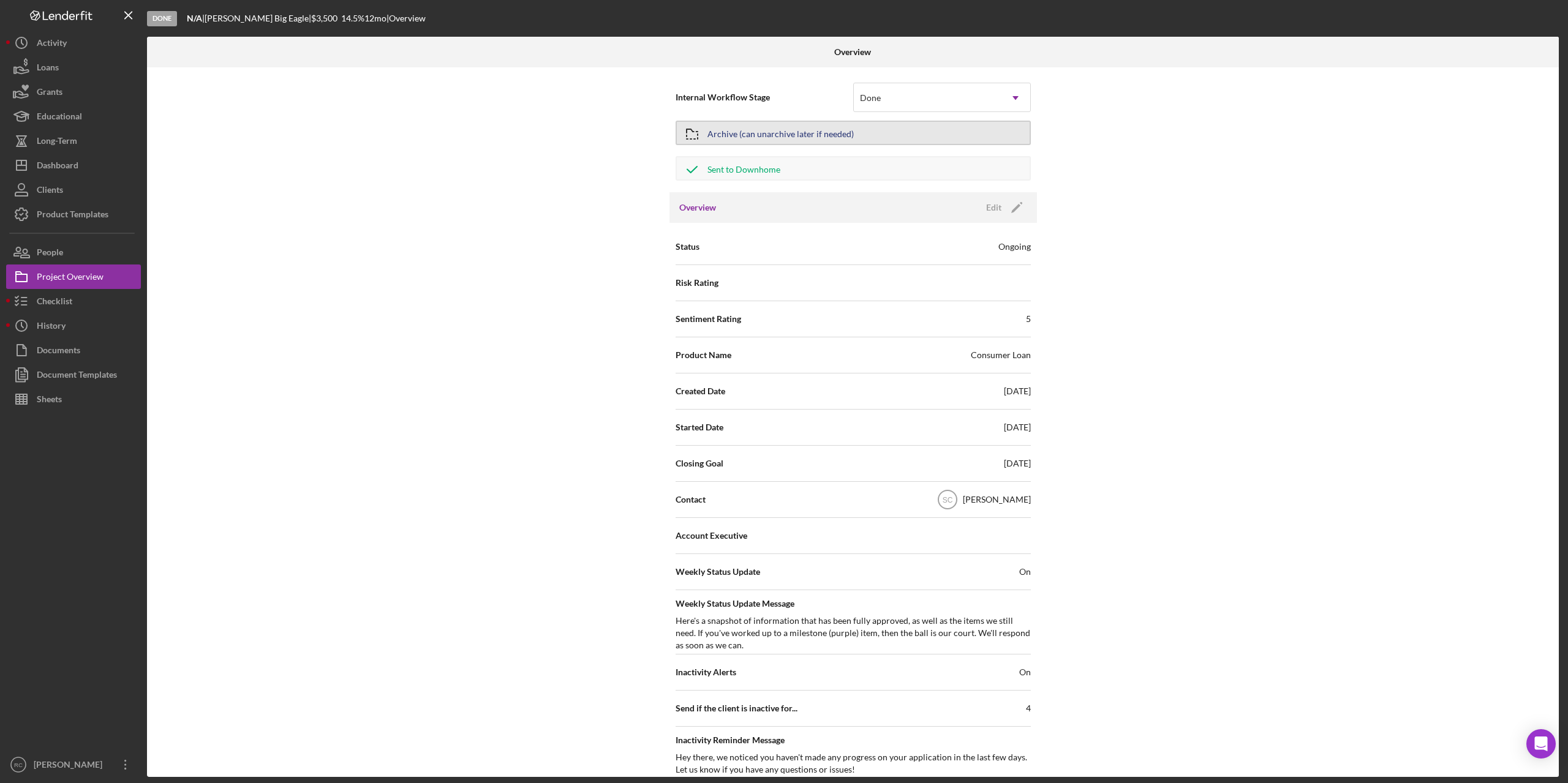
click at [797, 134] on div "Archive (can unarchive later if needed)" at bounding box center [780, 133] width 146 height 22
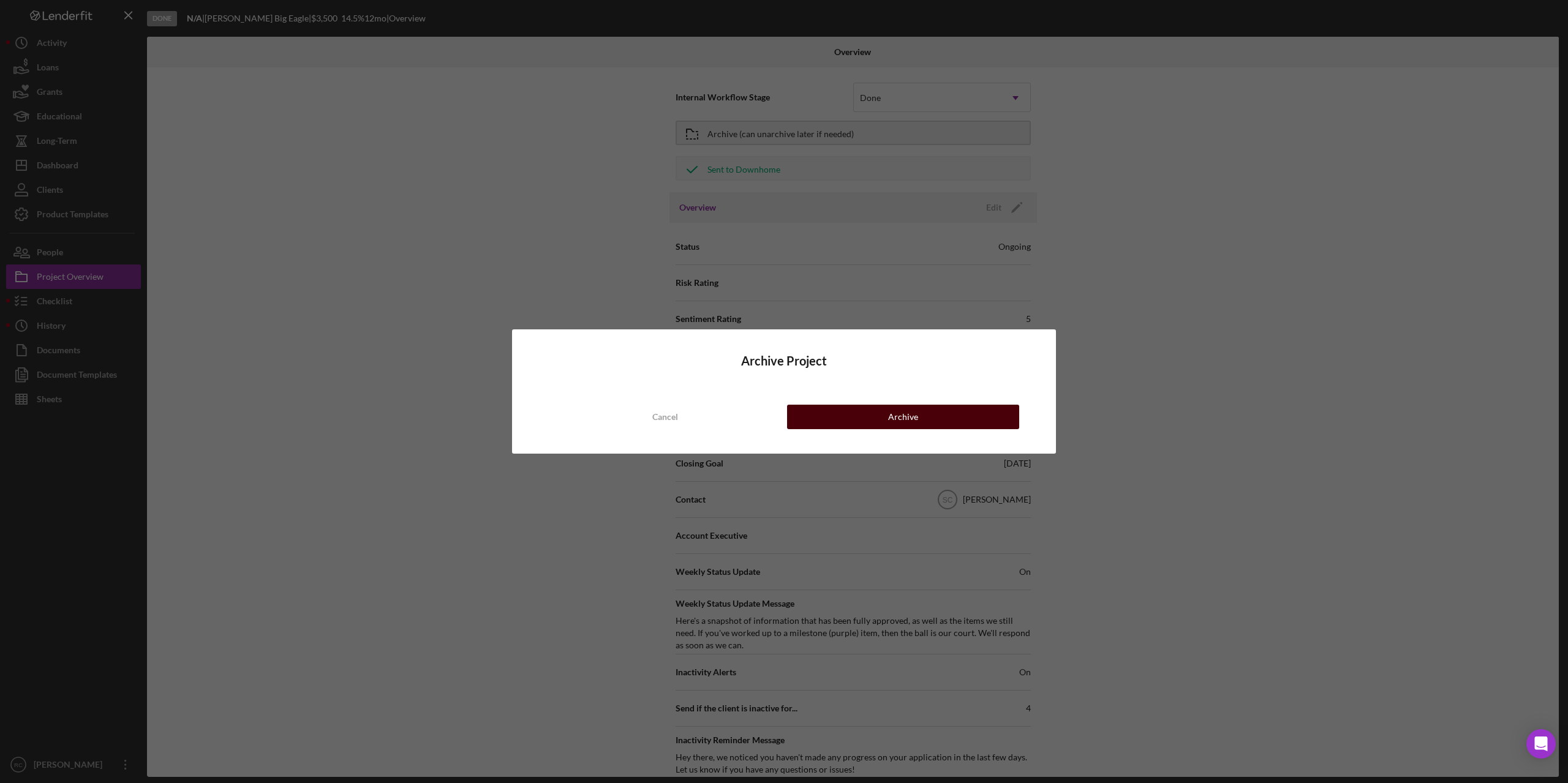
click at [883, 420] on button "Archive" at bounding box center [904, 416] width 232 height 24
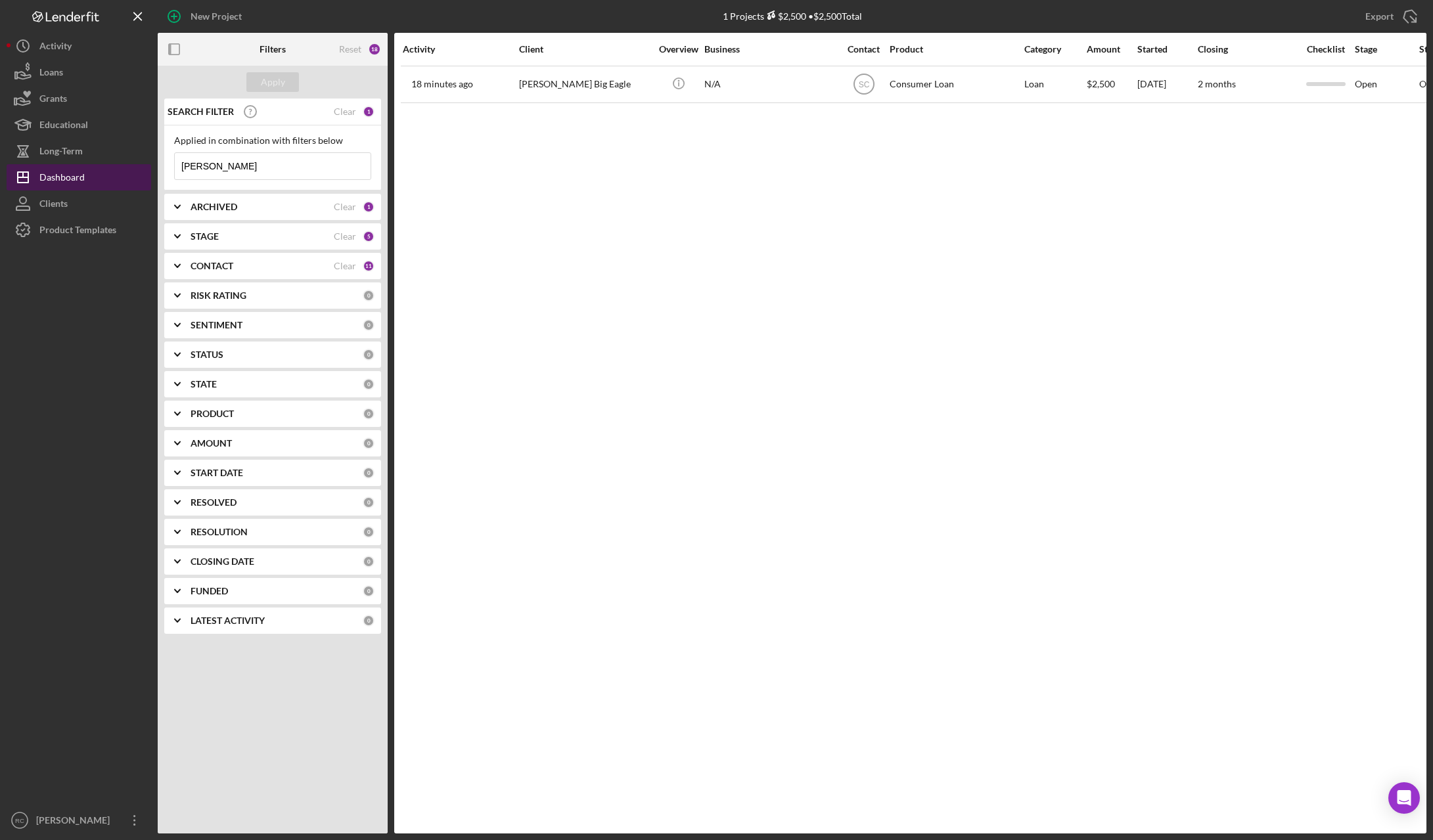
click at [71, 174] on div "Dashboard" at bounding box center [62, 179] width 45 height 29
click at [261, 174] on input "dawson" at bounding box center [272, 166] width 196 height 26
type input "d"
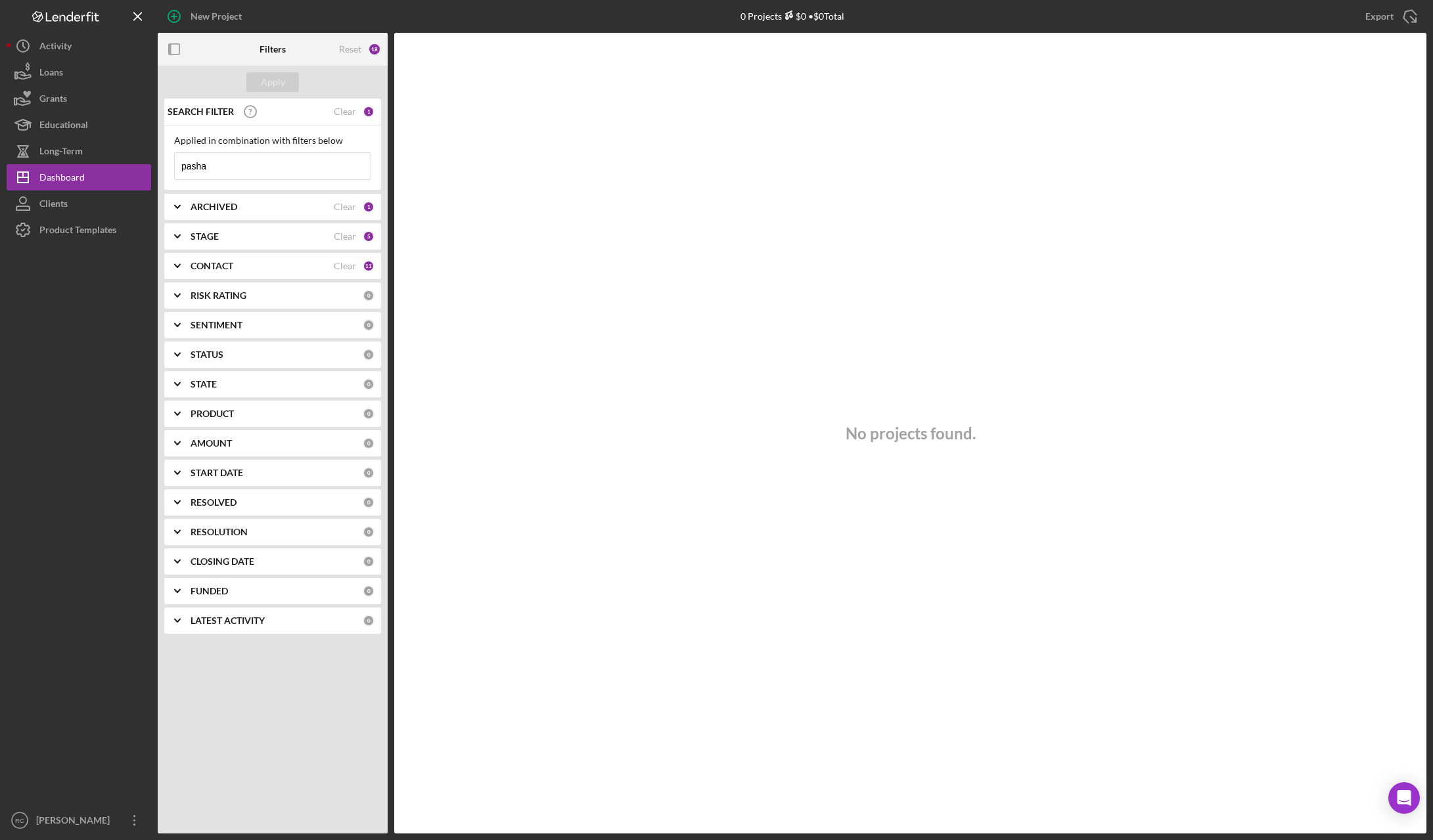
type input "pasha"
click at [226, 206] on b "ARCHIVED" at bounding box center [214, 207] width 47 height 11
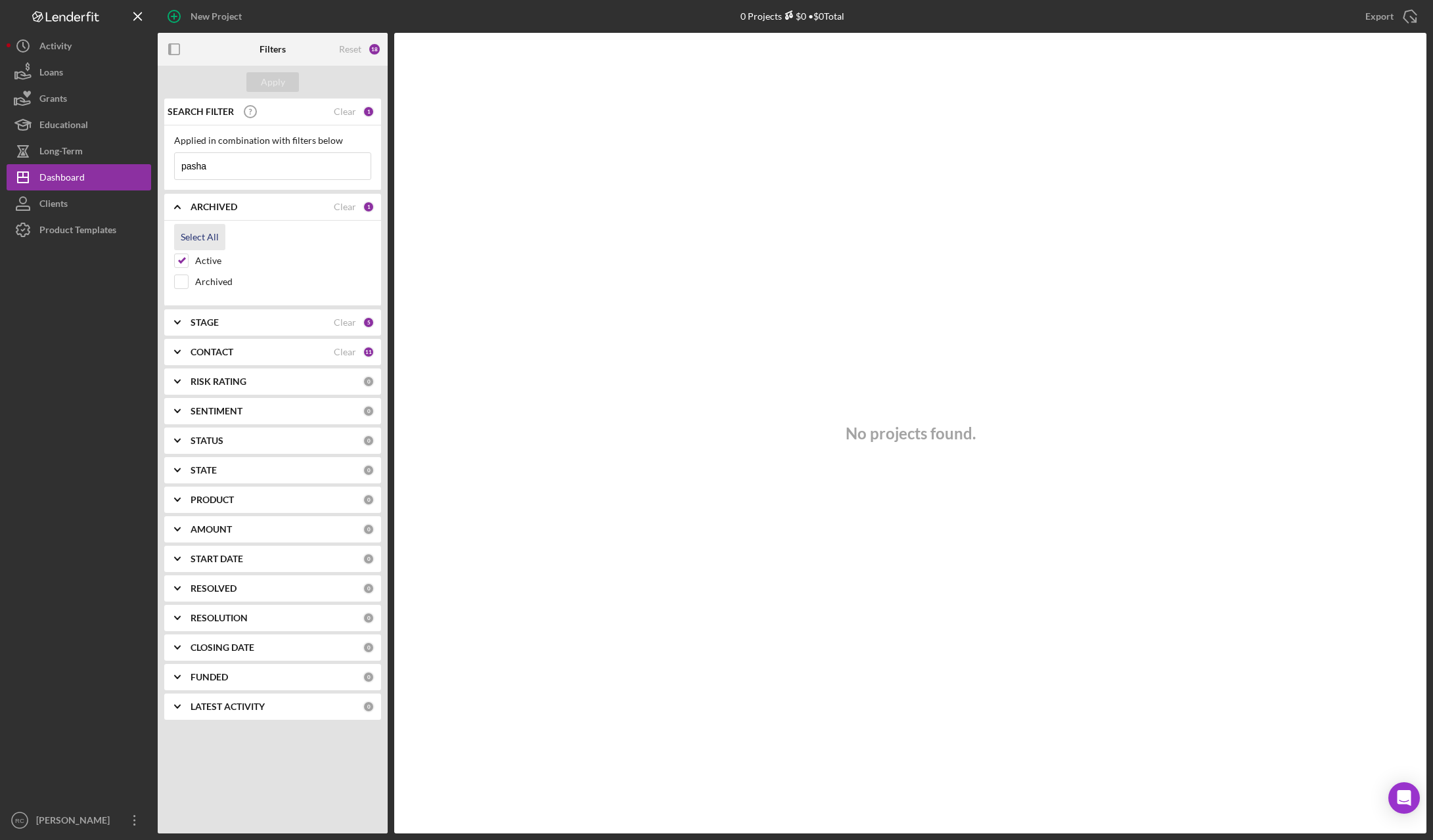
click at [211, 239] on div "Select All" at bounding box center [200, 236] width 38 height 26
checkbox input "true"
click at [360, 49] on div "Reset" at bounding box center [351, 50] width 23 height 11
checkbox input "false"
click at [271, 77] on div "Apply" at bounding box center [272, 82] width 24 height 20
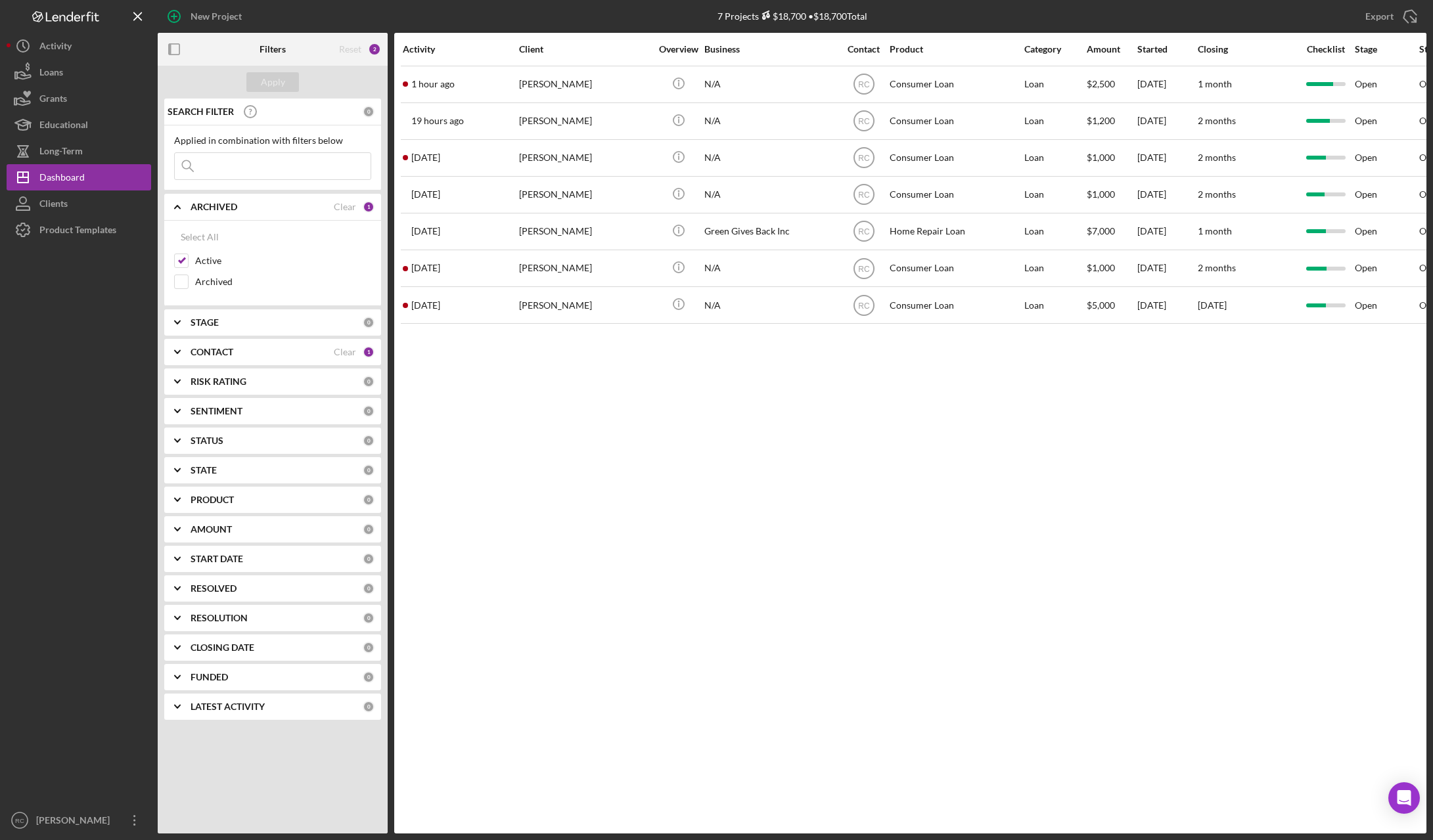
click at [238, 168] on input at bounding box center [272, 166] width 196 height 26
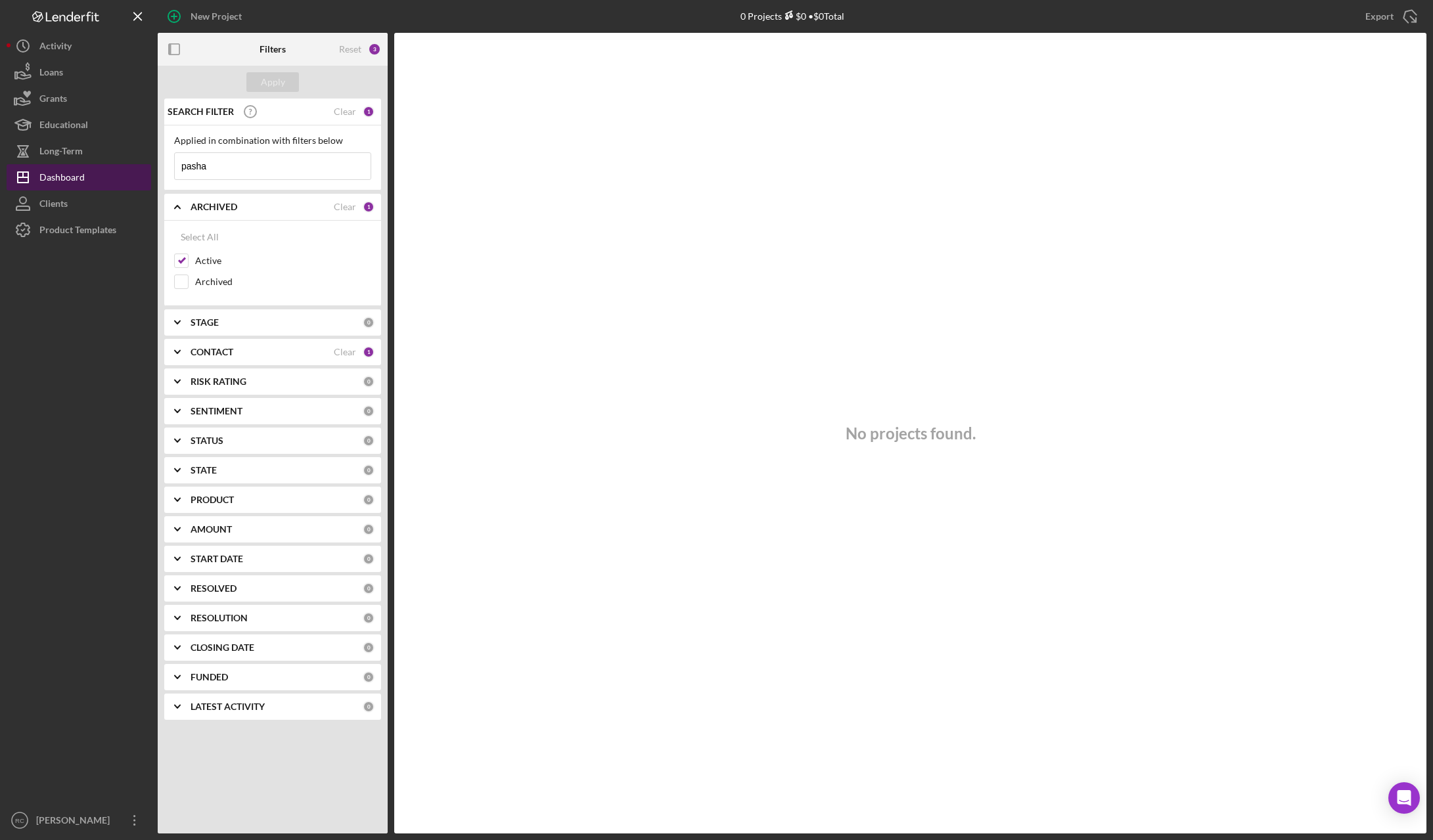
type input "pasha"
click at [74, 176] on div "Dashboard" at bounding box center [62, 179] width 45 height 29
click at [207, 347] on b "CONTACT" at bounding box center [212, 352] width 43 height 11
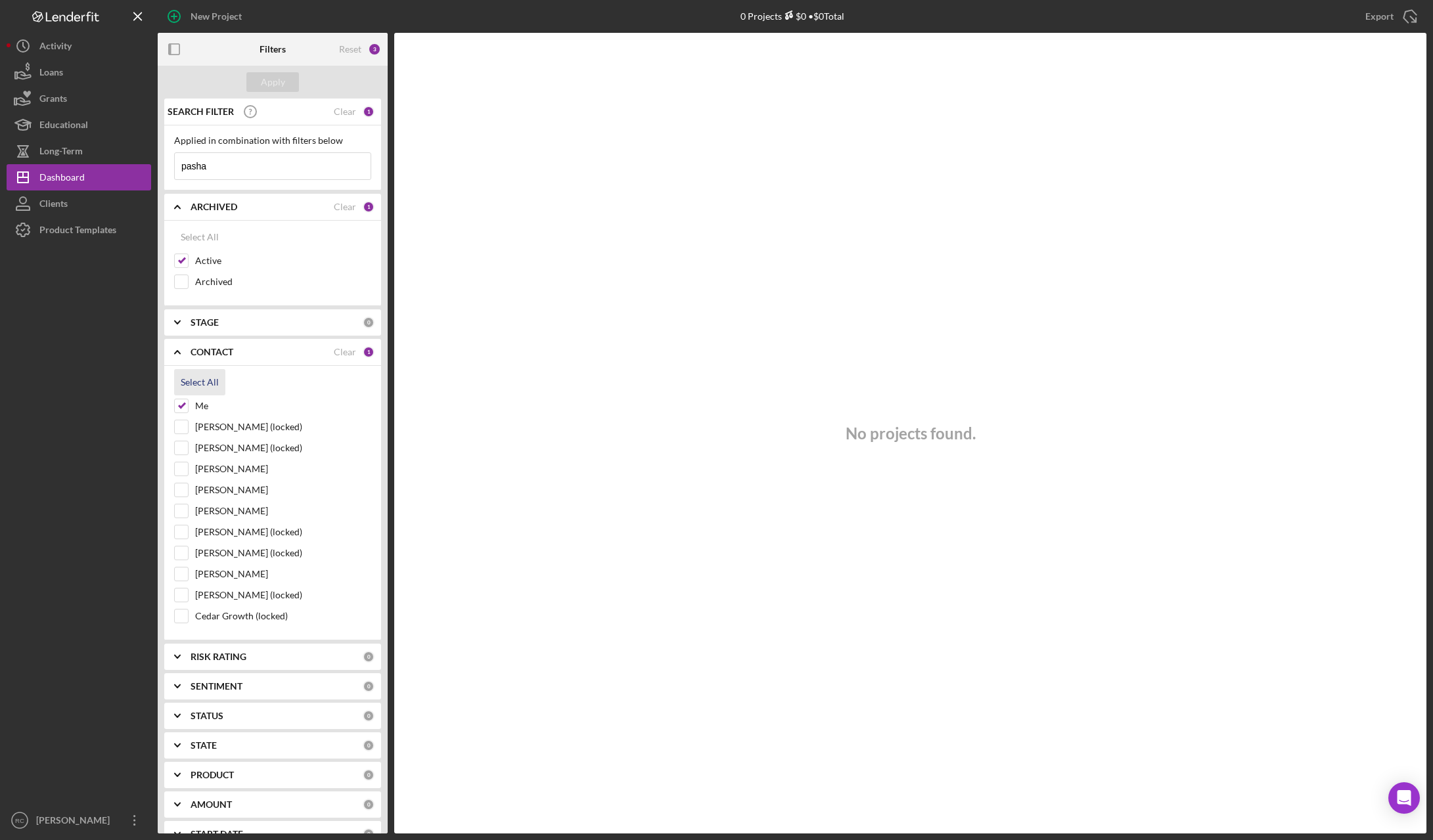
click at [197, 377] on div "Select All" at bounding box center [200, 382] width 38 height 26
checkbox input "true"
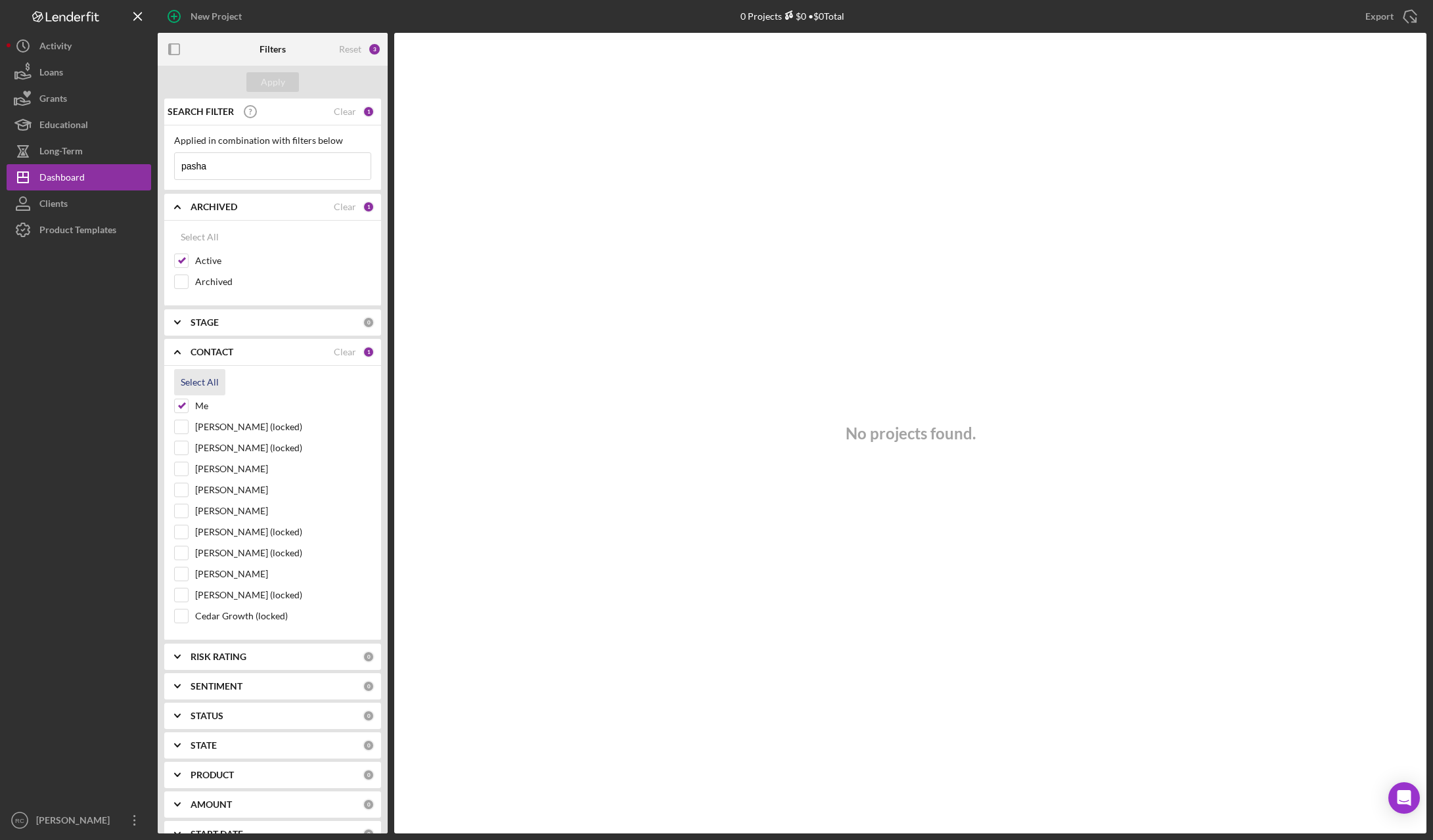
checkbox input "true"
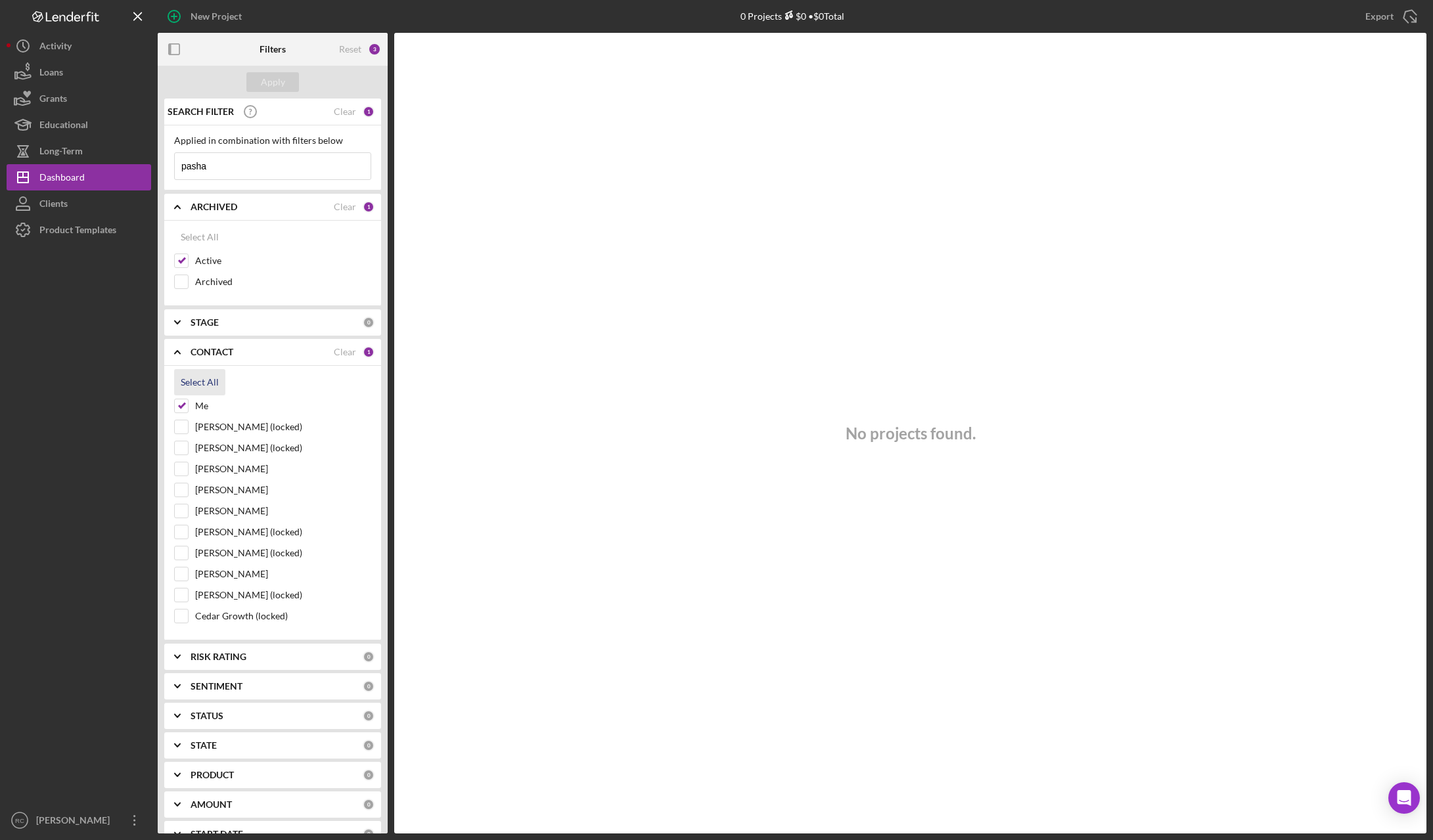
checkbox input "true"
click at [273, 81] on div "Apply" at bounding box center [272, 82] width 24 height 20
click at [220, 168] on input "pasha" at bounding box center [272, 166] width 196 height 26
click at [179, 283] on input "Archived" at bounding box center [182, 282] width 14 height 14
checkbox input "true"
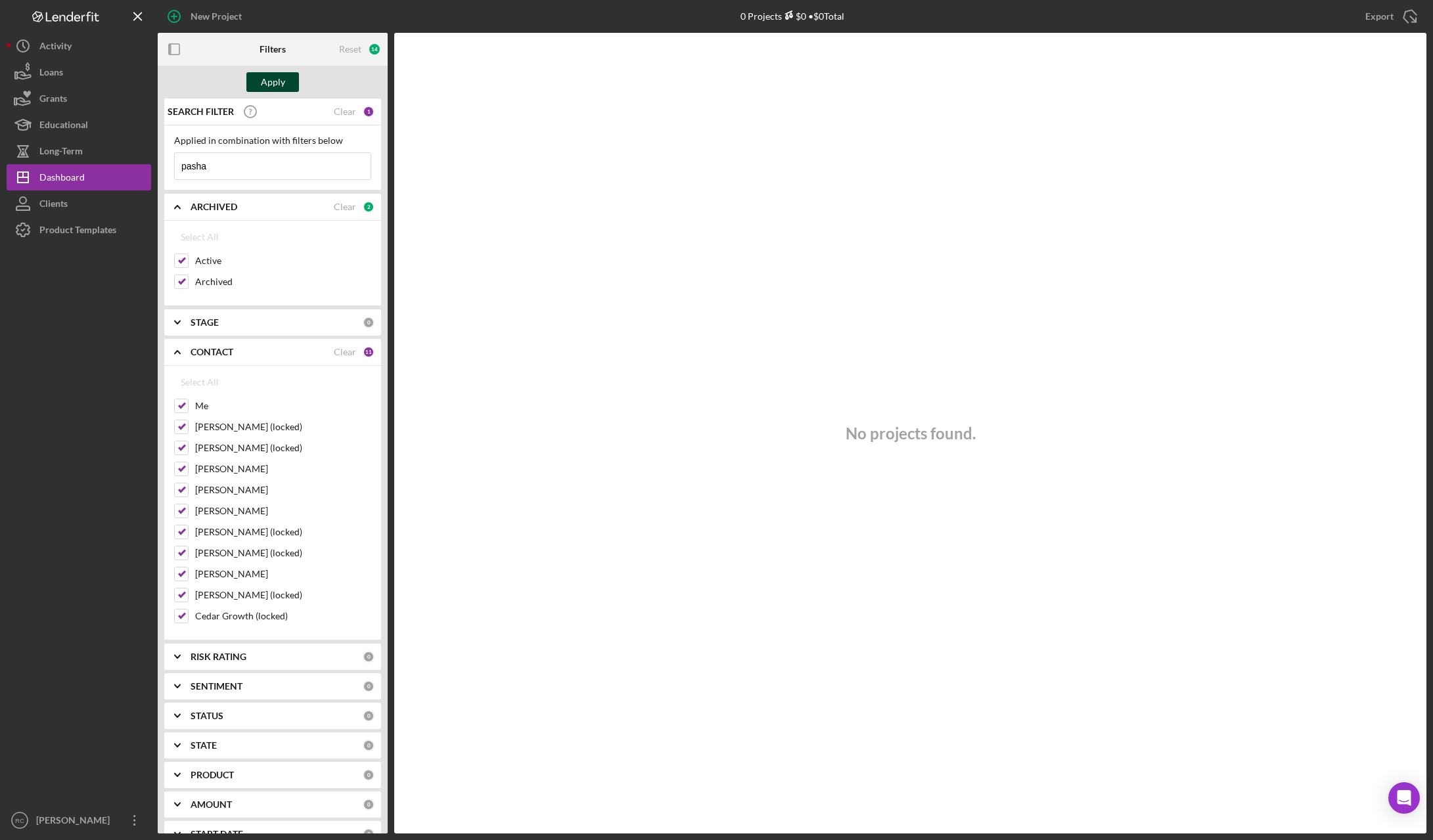
click at [274, 80] on div "Apply" at bounding box center [272, 82] width 24 height 20
click at [173, 321] on icon "Icon/Expander" at bounding box center [177, 323] width 33 height 33
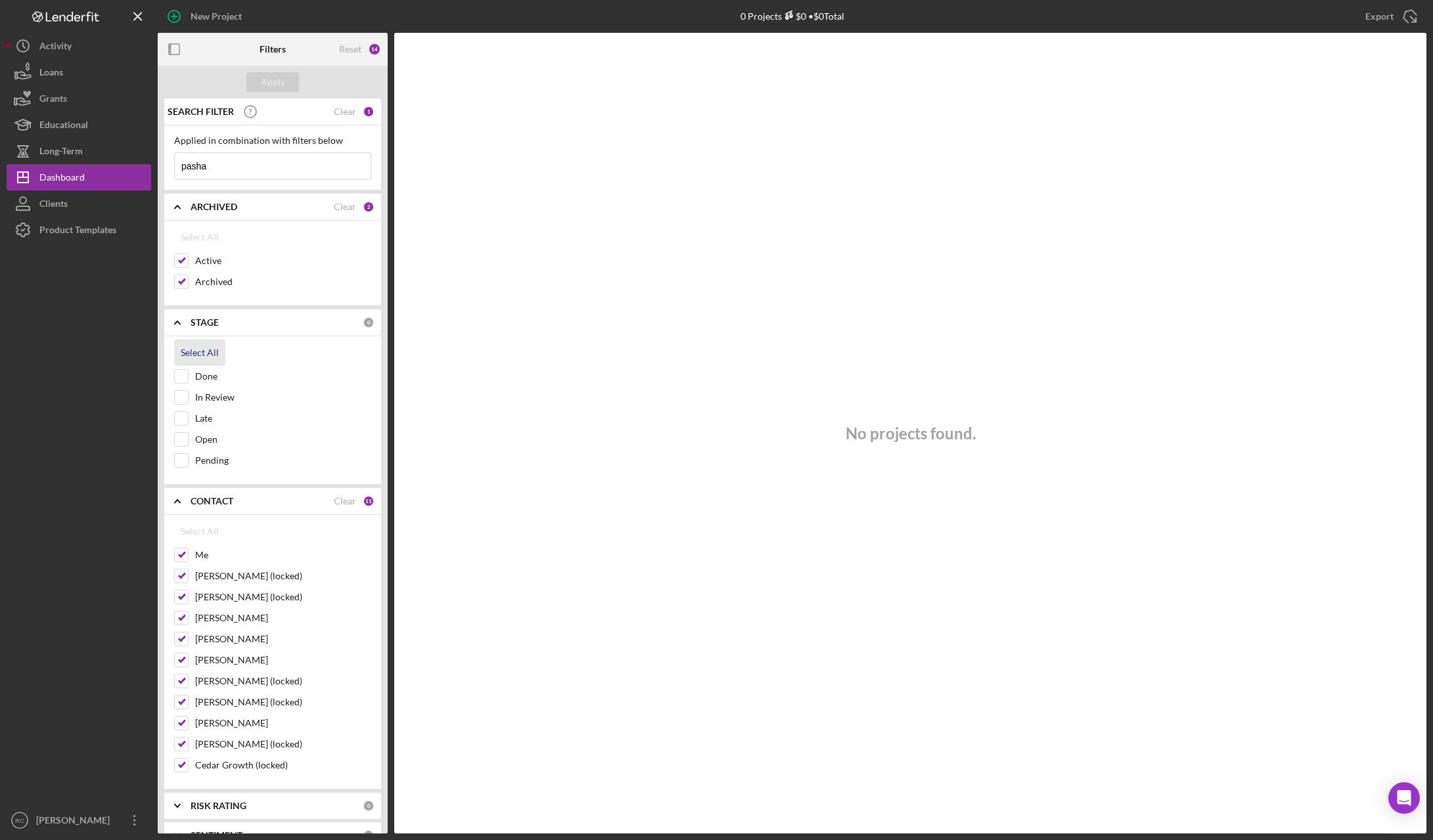
click at [196, 355] on div "Select All" at bounding box center [200, 352] width 38 height 26
checkbox input "true"
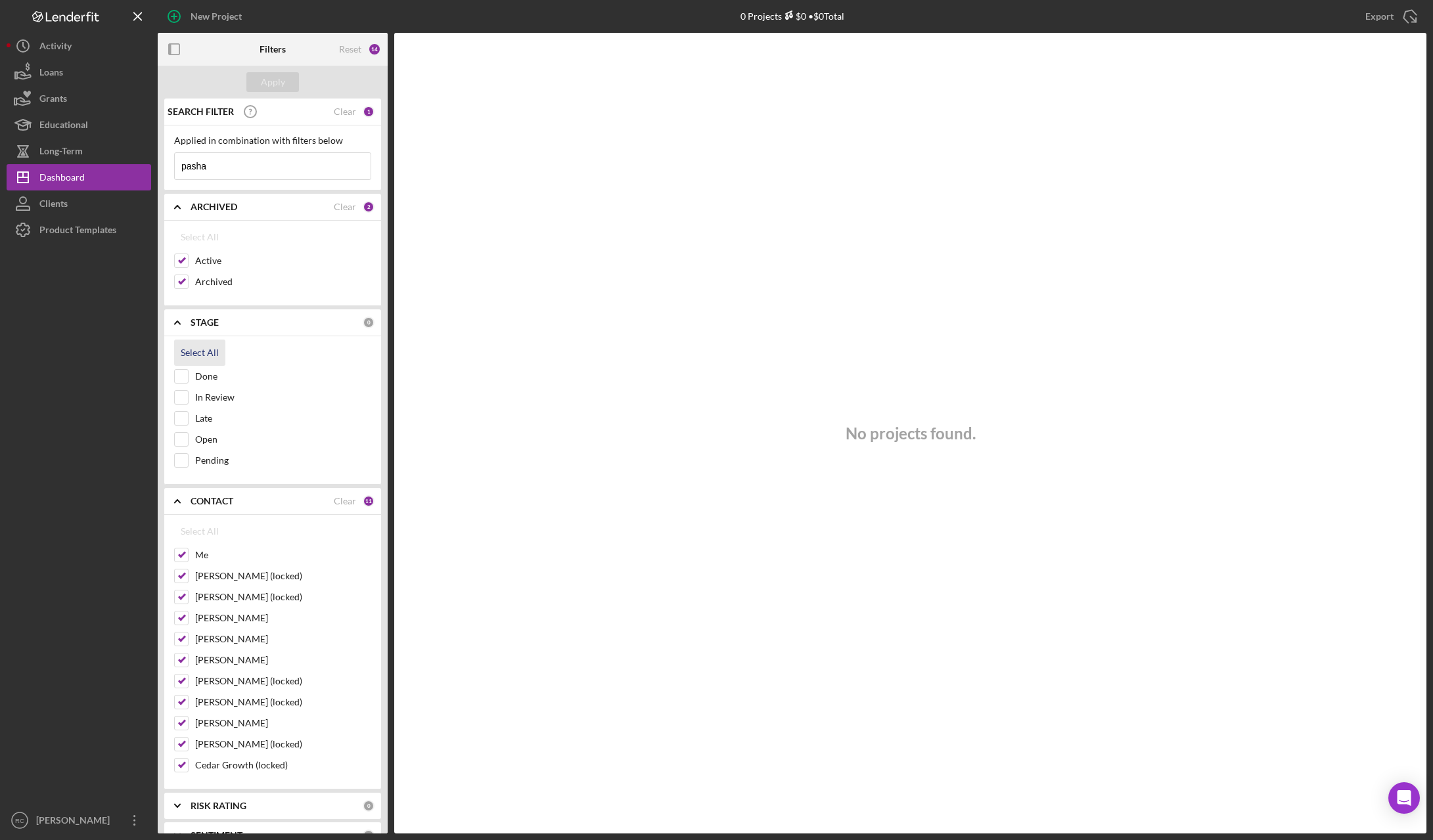
checkbox input "true"
click at [276, 76] on div "Apply" at bounding box center [272, 82] width 24 height 20
click at [340, 111] on div "Clear" at bounding box center [345, 112] width 23 height 11
click at [276, 72] on div "Apply" at bounding box center [272, 82] width 24 height 20
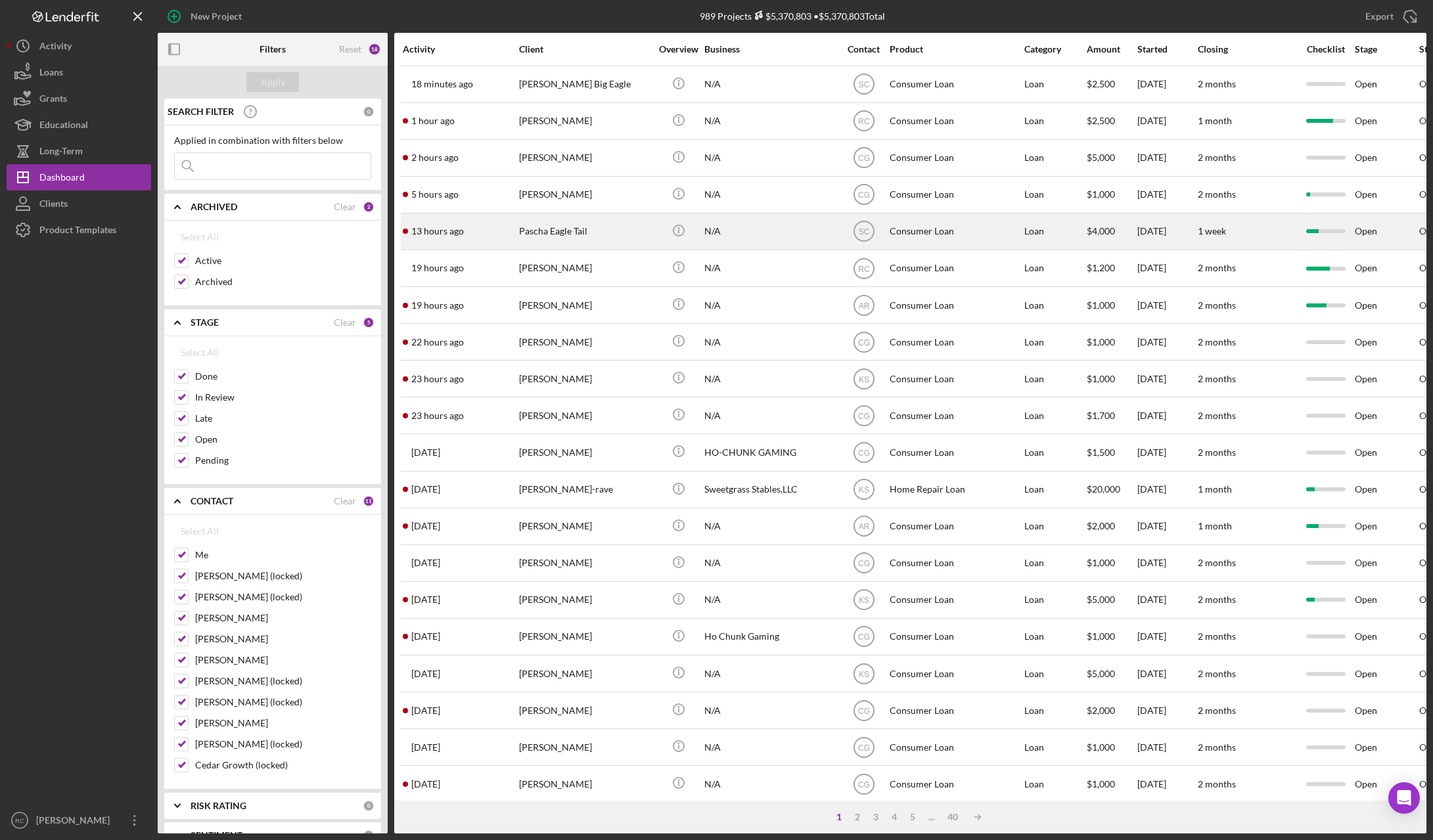
click at [542, 233] on div "Pascha Eagle Tail" at bounding box center [584, 231] width 131 height 35
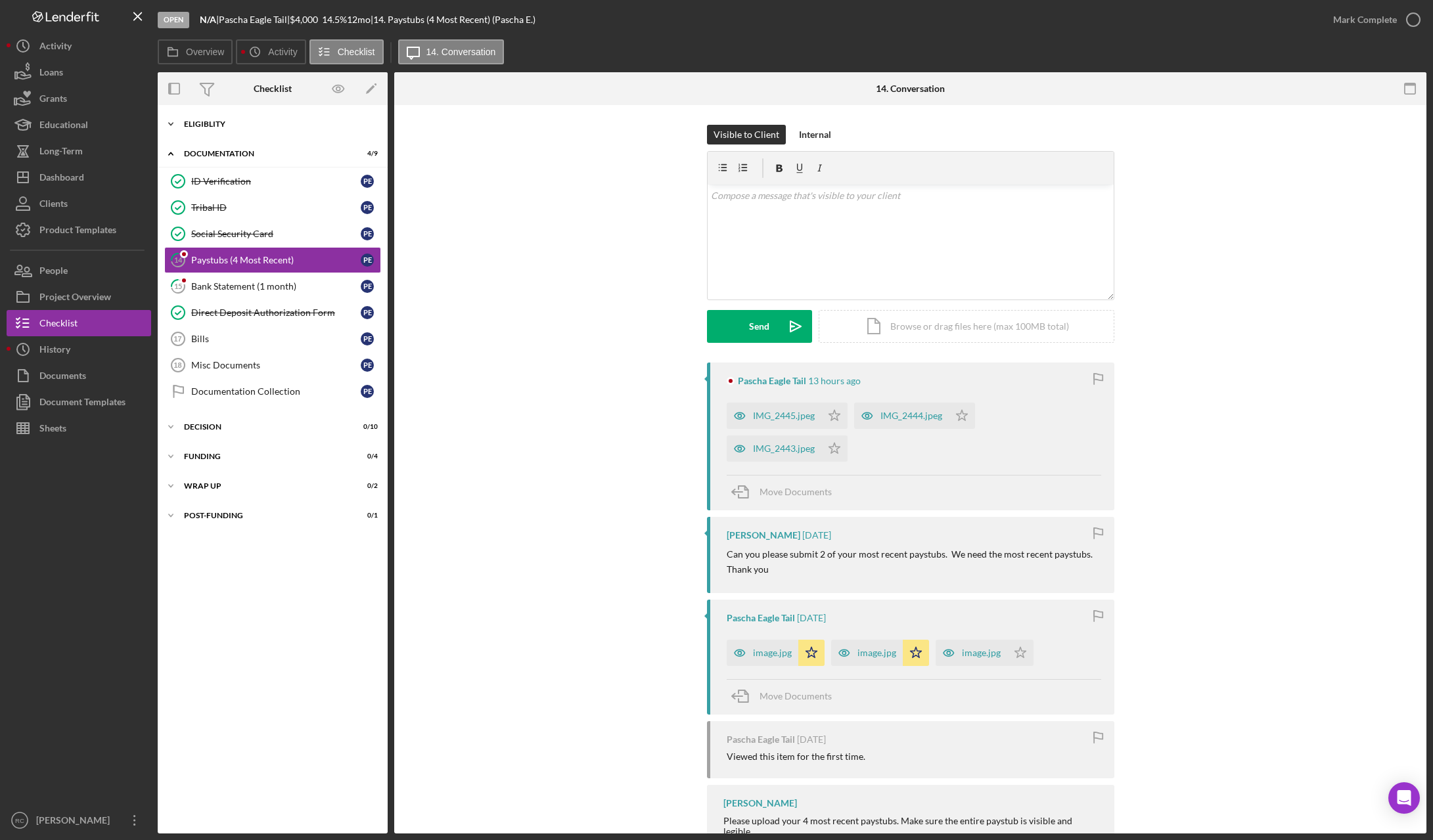
click at [212, 122] on div "Eligiblity" at bounding box center [277, 124] width 187 height 8
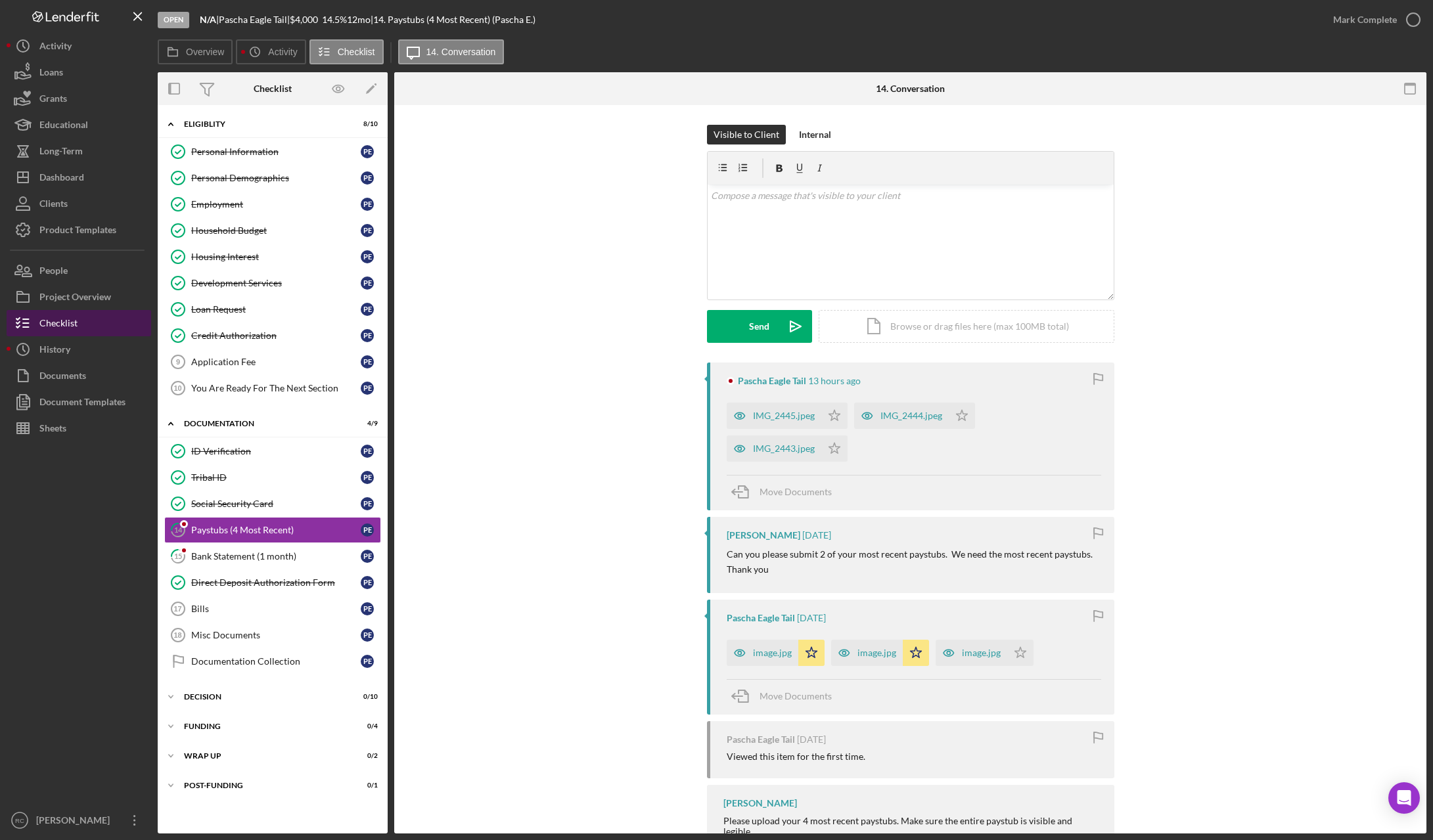
click at [56, 318] on div "Checklist" at bounding box center [59, 324] width 38 height 29
click at [962, 416] on icon "Icon/Star" at bounding box center [962, 415] width 26 height 26
click at [834, 414] on polygon "button" at bounding box center [834, 415] width 11 height 11
click at [835, 448] on icon "Icon/Star" at bounding box center [834, 448] width 26 height 26
click at [1411, 19] on icon "button" at bounding box center [1413, 20] width 33 height 33
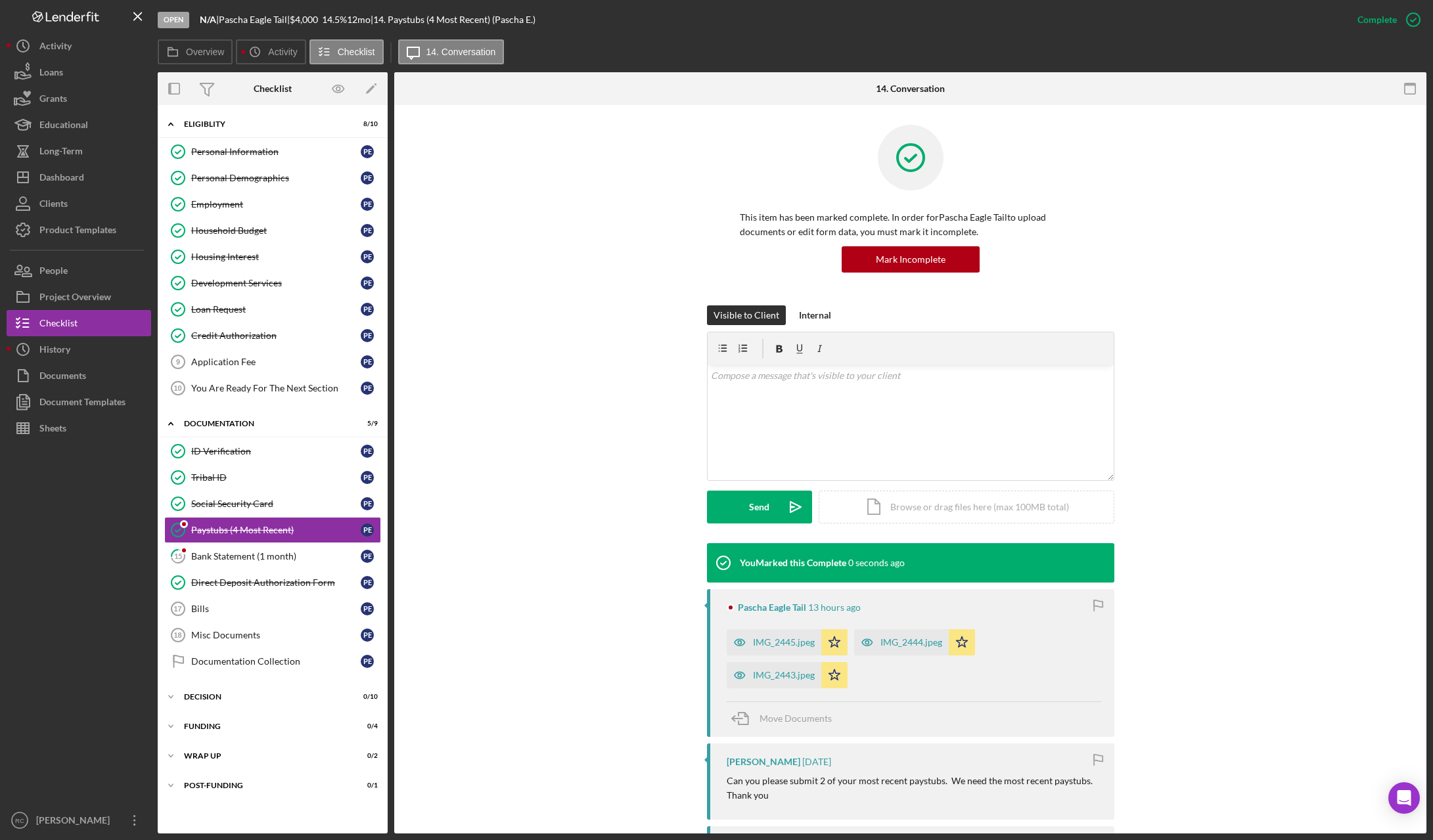
scroll to position [270, 0]
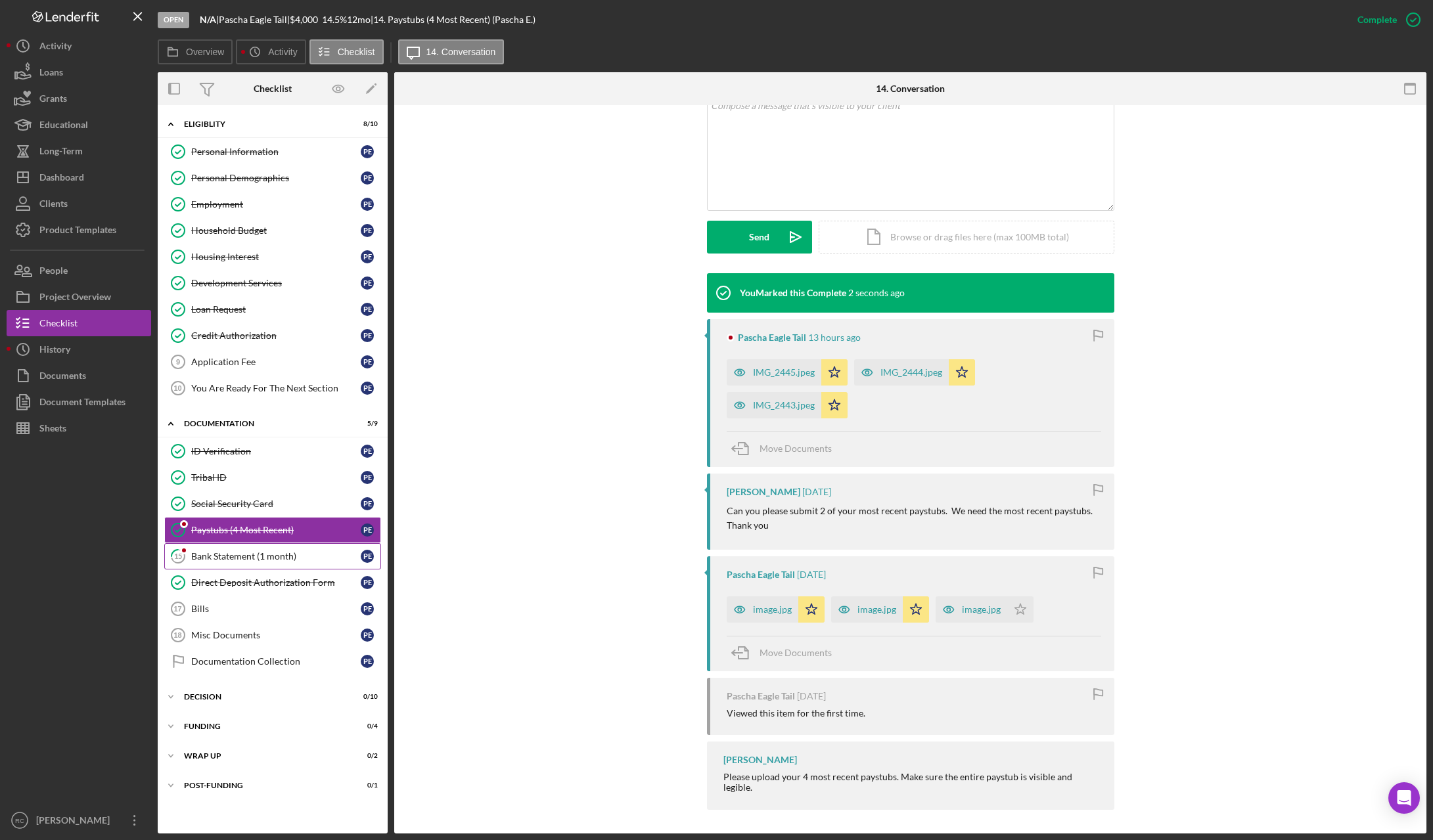
click at [203, 549] on link "15 Bank Statement (1 month) P E" at bounding box center [272, 556] width 217 height 26
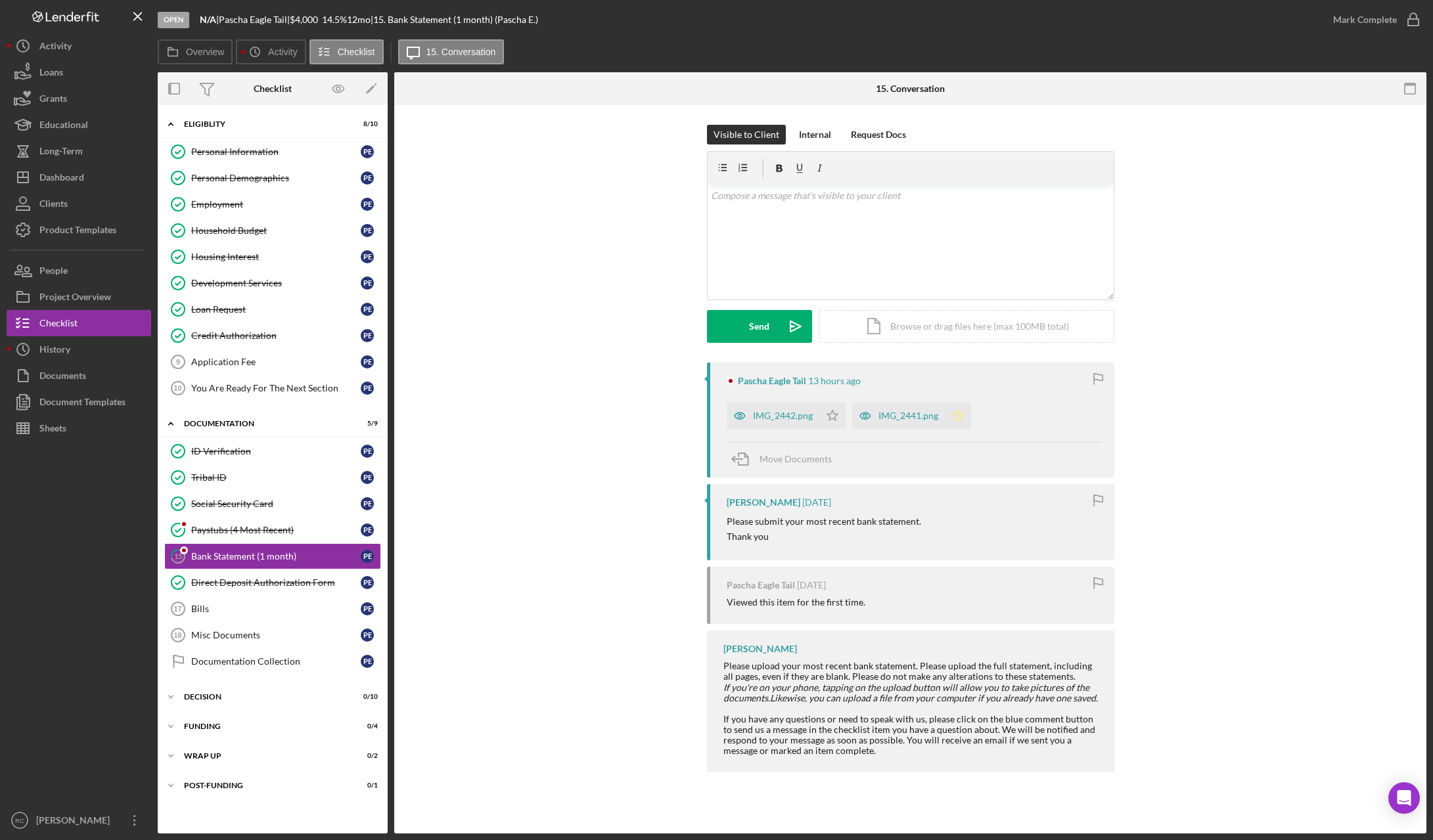
click at [961, 417] on icon "Icon/Star" at bounding box center [957, 415] width 26 height 26
click at [826, 414] on polygon "button" at bounding box center [832, 415] width 11 height 11
click at [1412, 19] on icon "button" at bounding box center [1413, 20] width 33 height 33
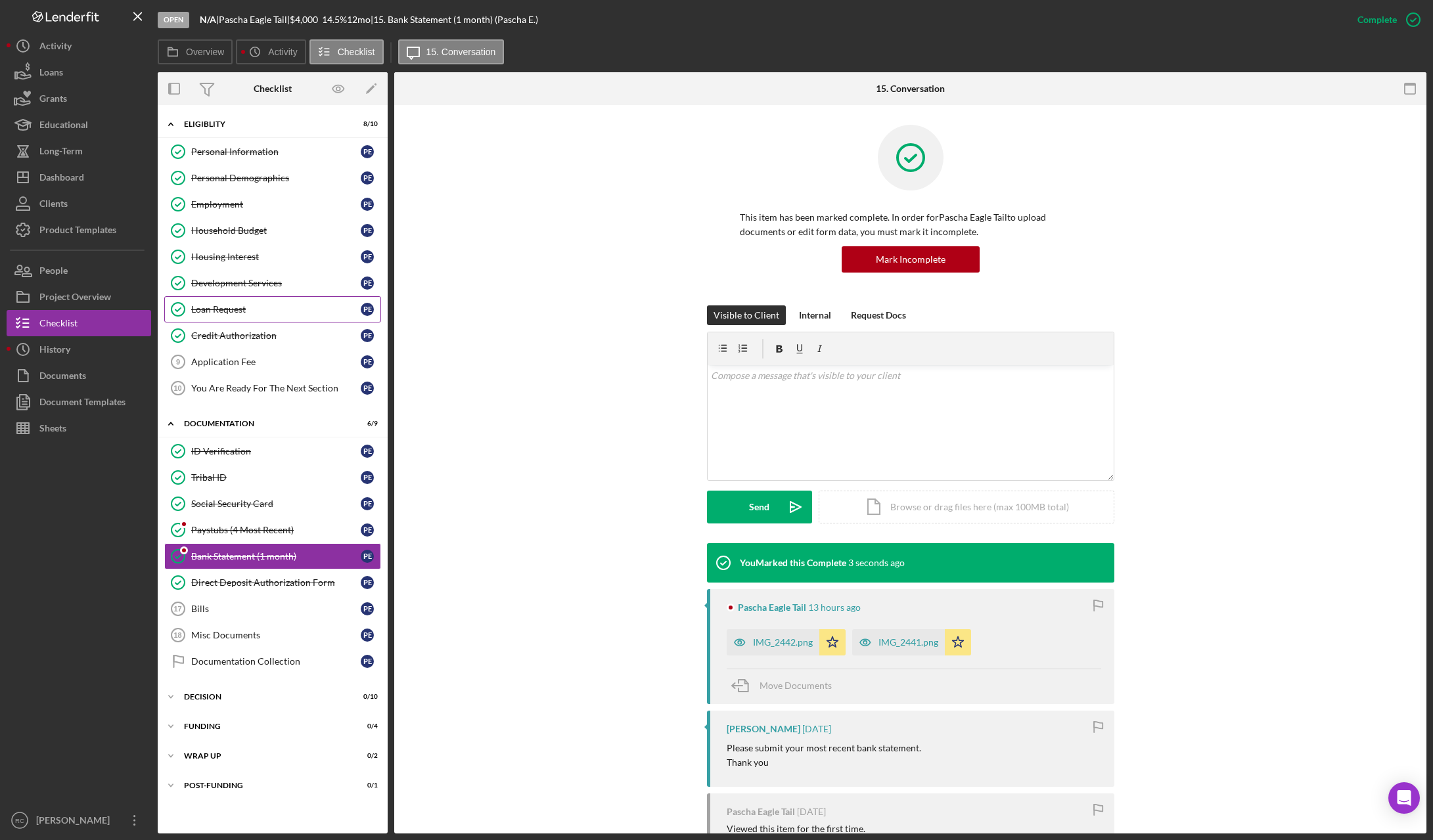
click at [221, 306] on div "Loan Request" at bounding box center [276, 309] width 170 height 11
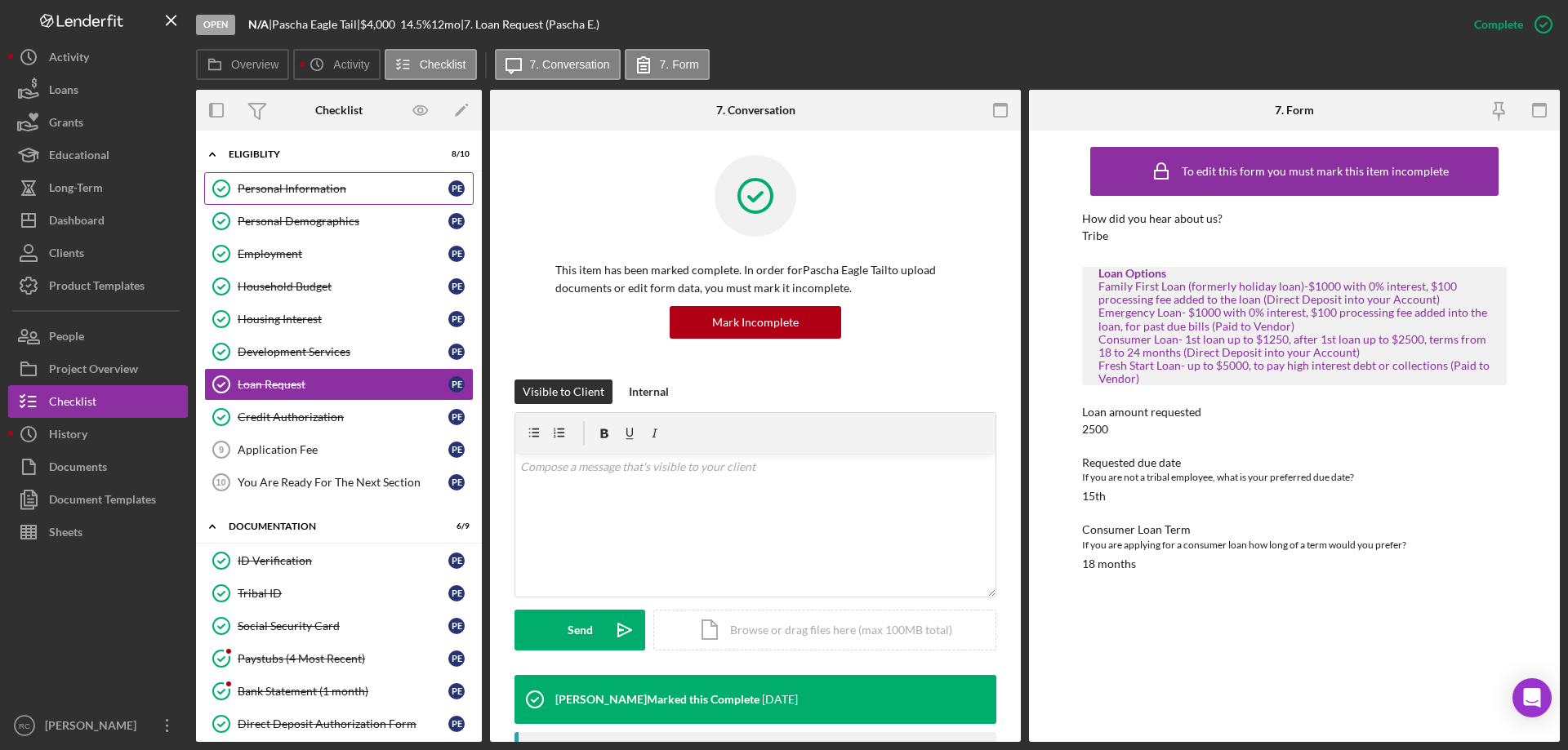
click at [306, 185] on div "Personal Information" at bounding box center [343, 188] width 211 height 13
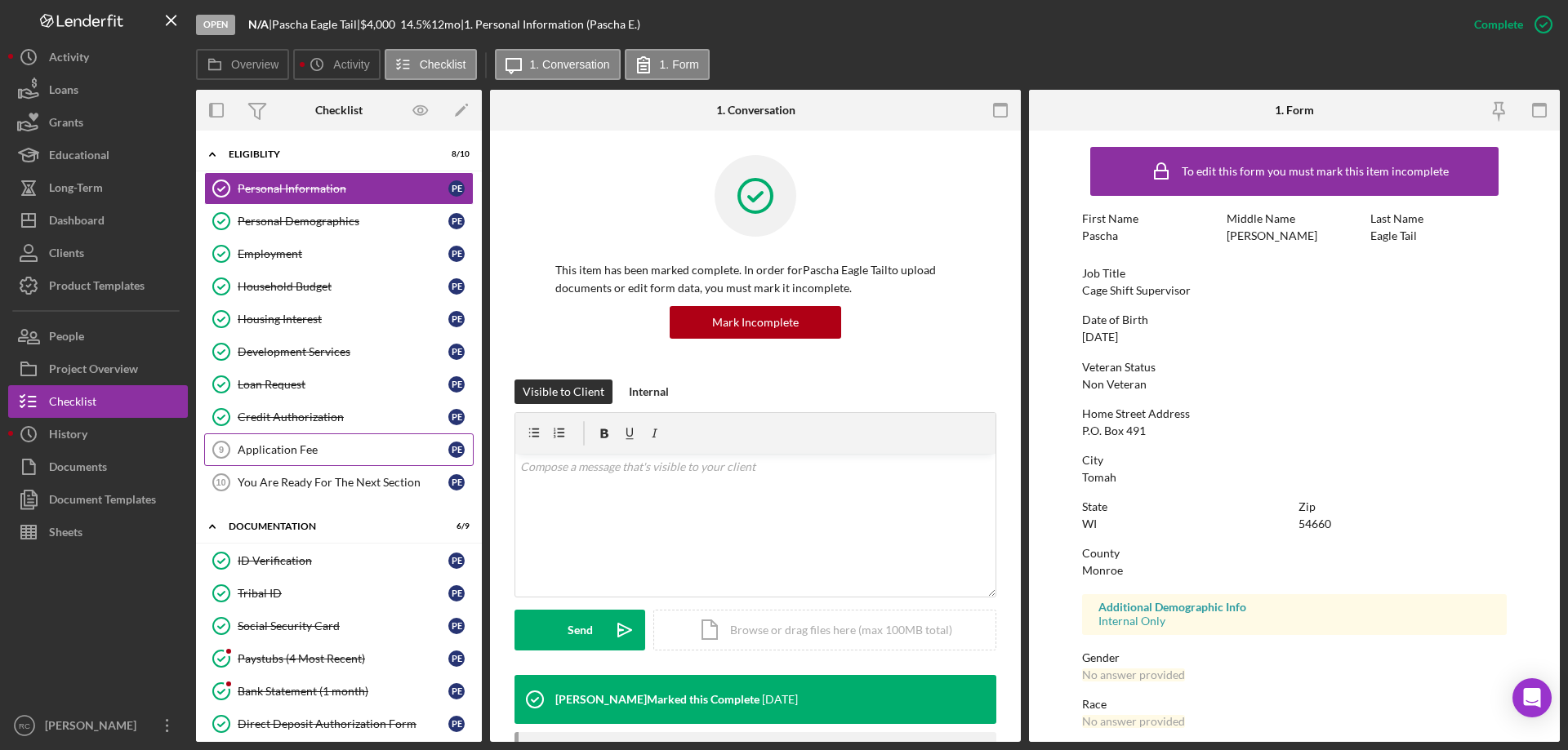
click at [320, 449] on div "Application Fee" at bounding box center [343, 450] width 211 height 13
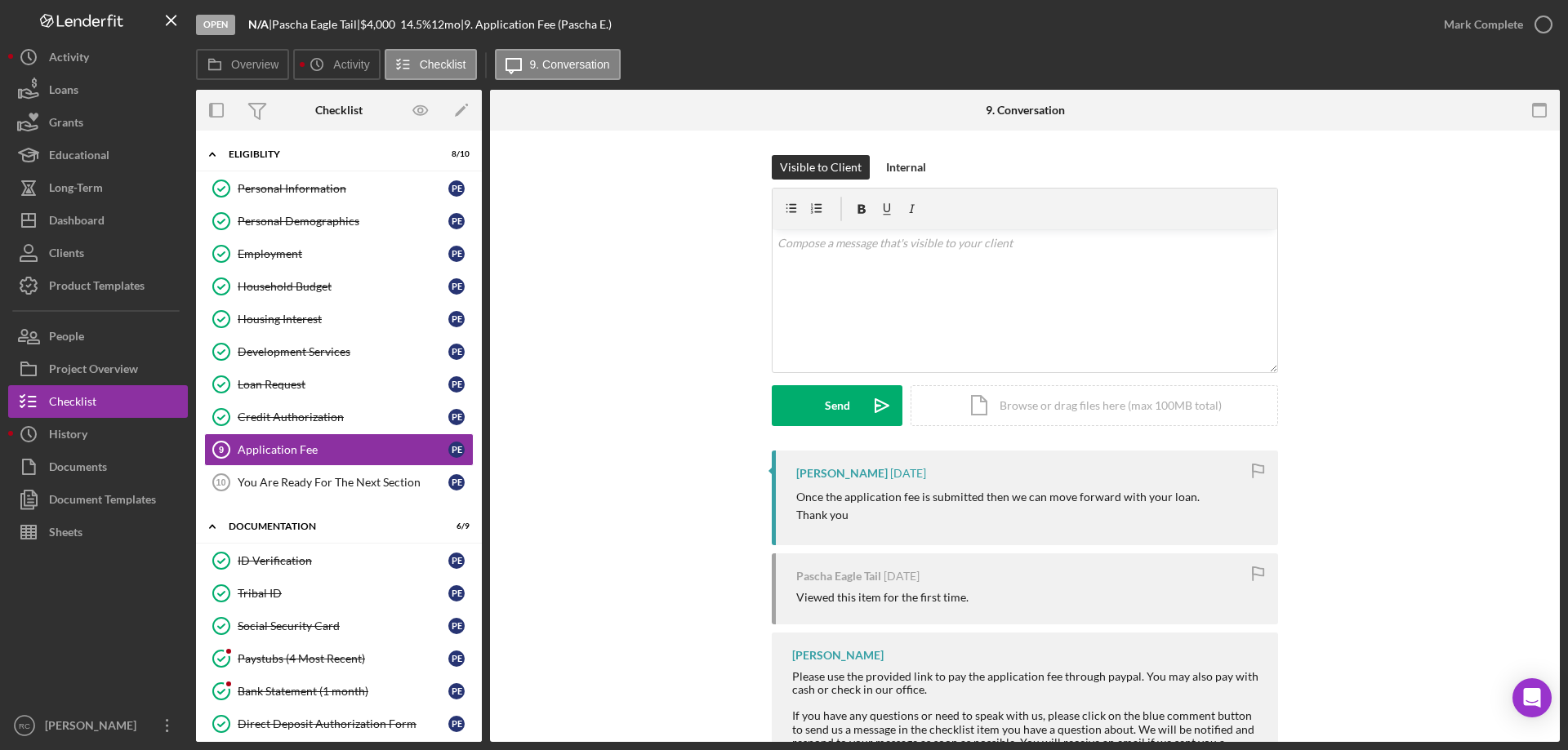
scroll to position [108, 0]
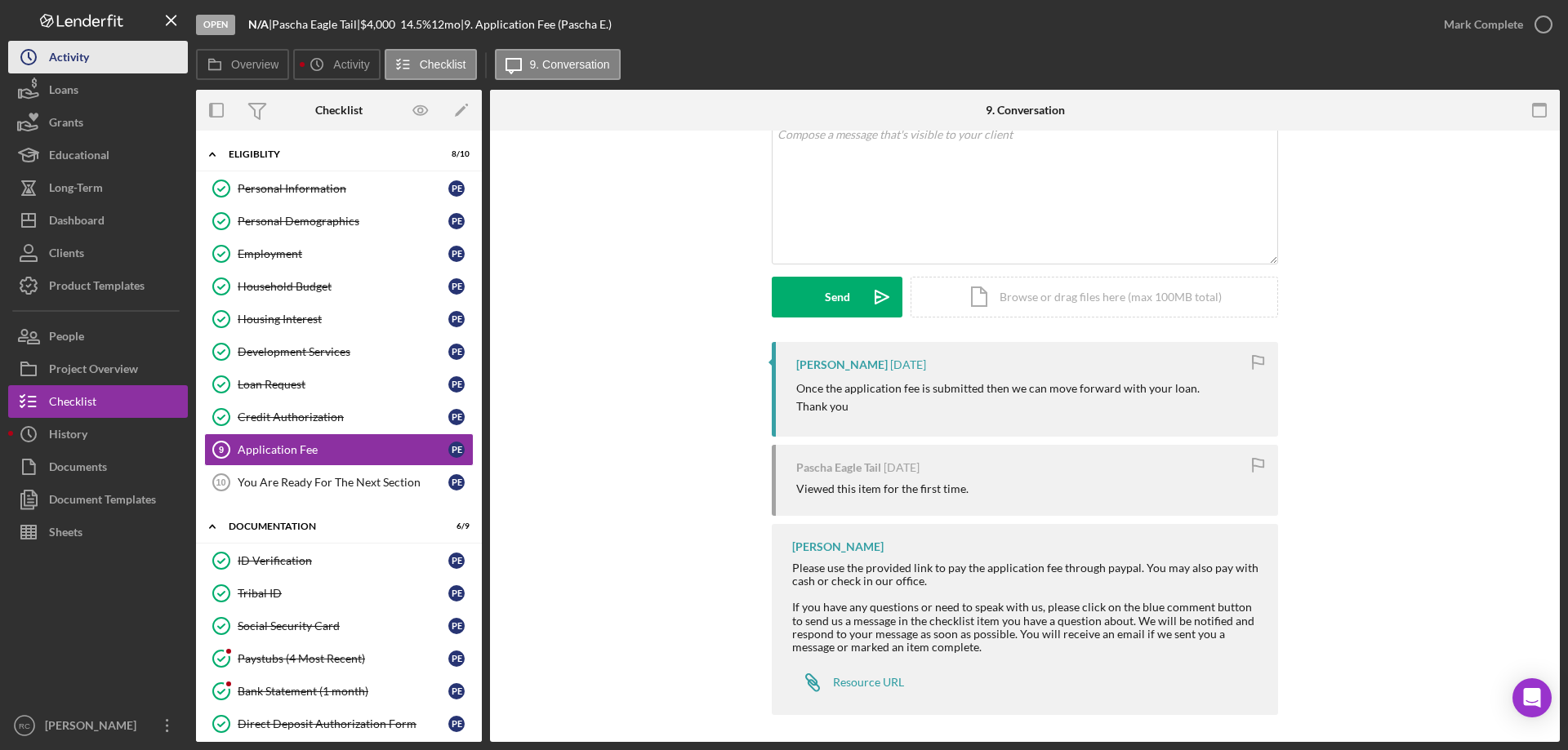
click at [85, 55] on div "Activity" at bounding box center [69, 59] width 40 height 36
